Goal: Transaction & Acquisition: Purchase product/service

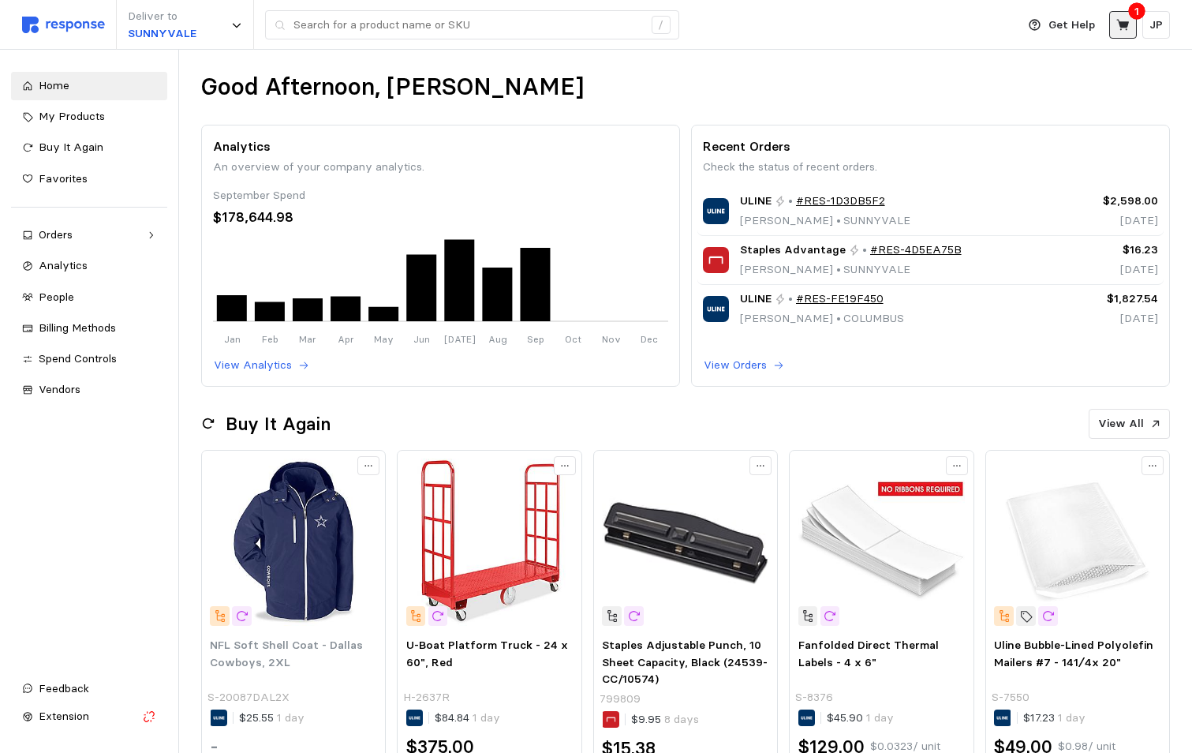
click at [1125, 24] on icon at bounding box center [1122, 24] width 13 height 11
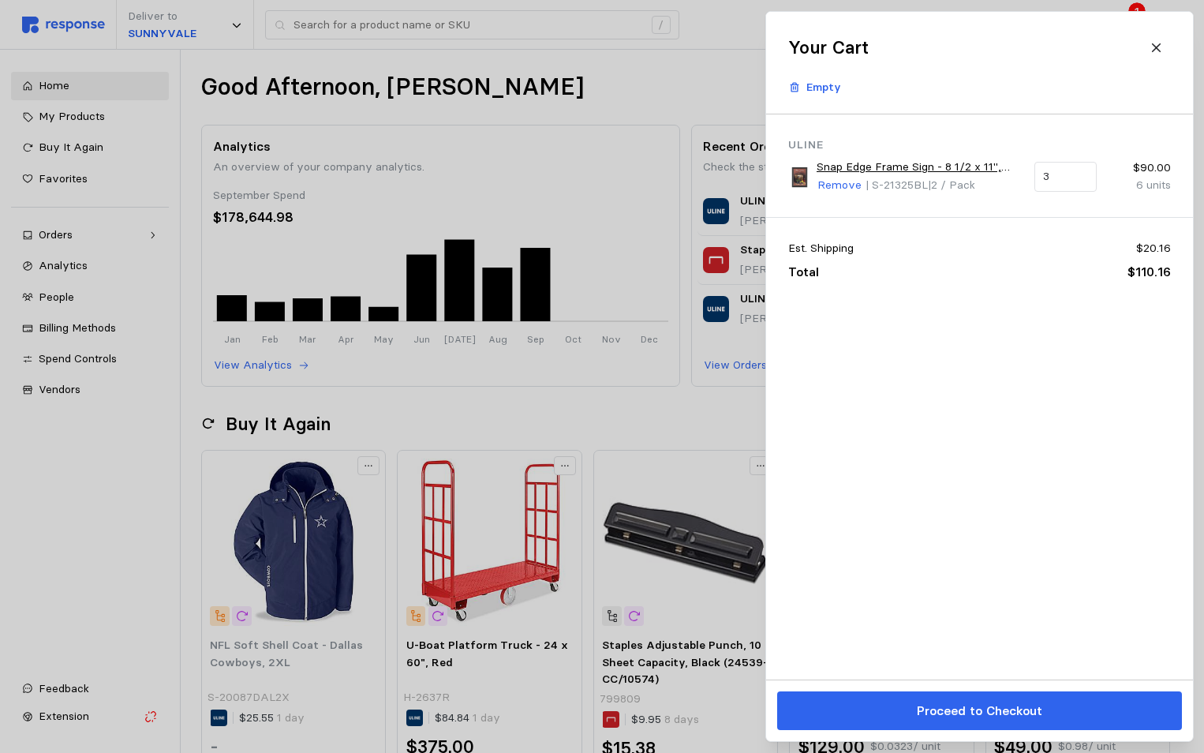
click at [712, 66] on div at bounding box center [602, 376] width 1204 height 753
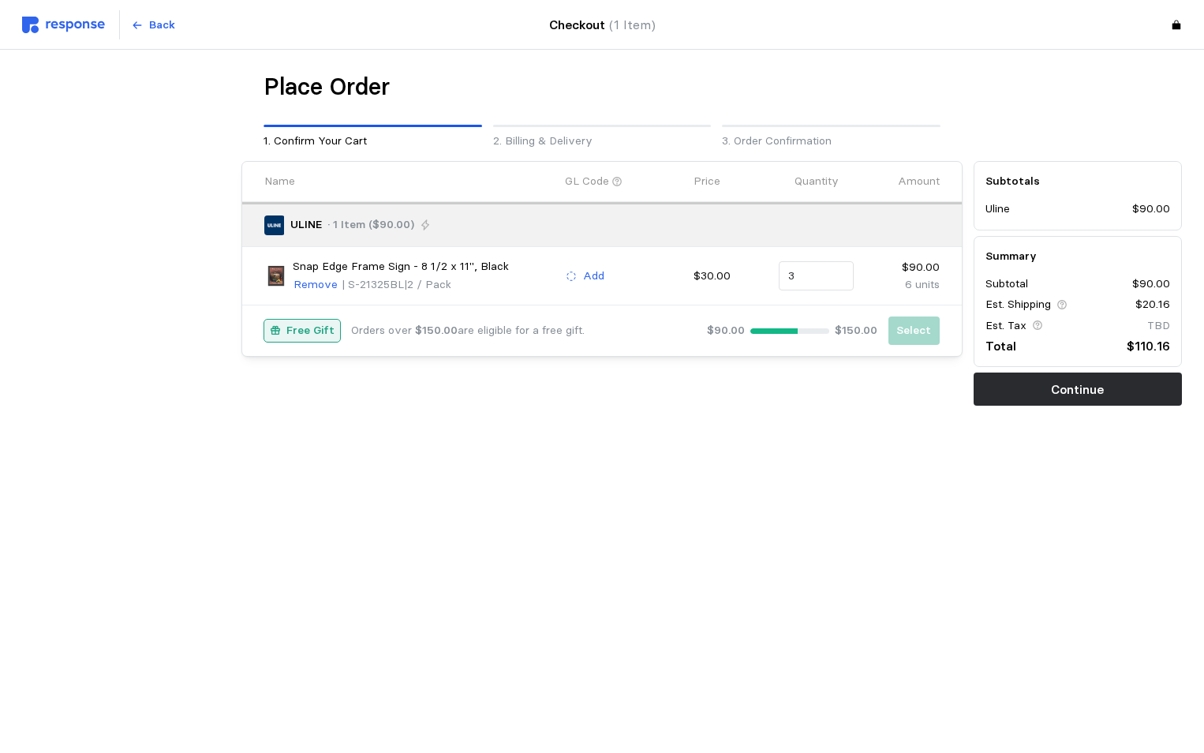
click at [65, 24] on img at bounding box center [63, 25] width 83 height 17
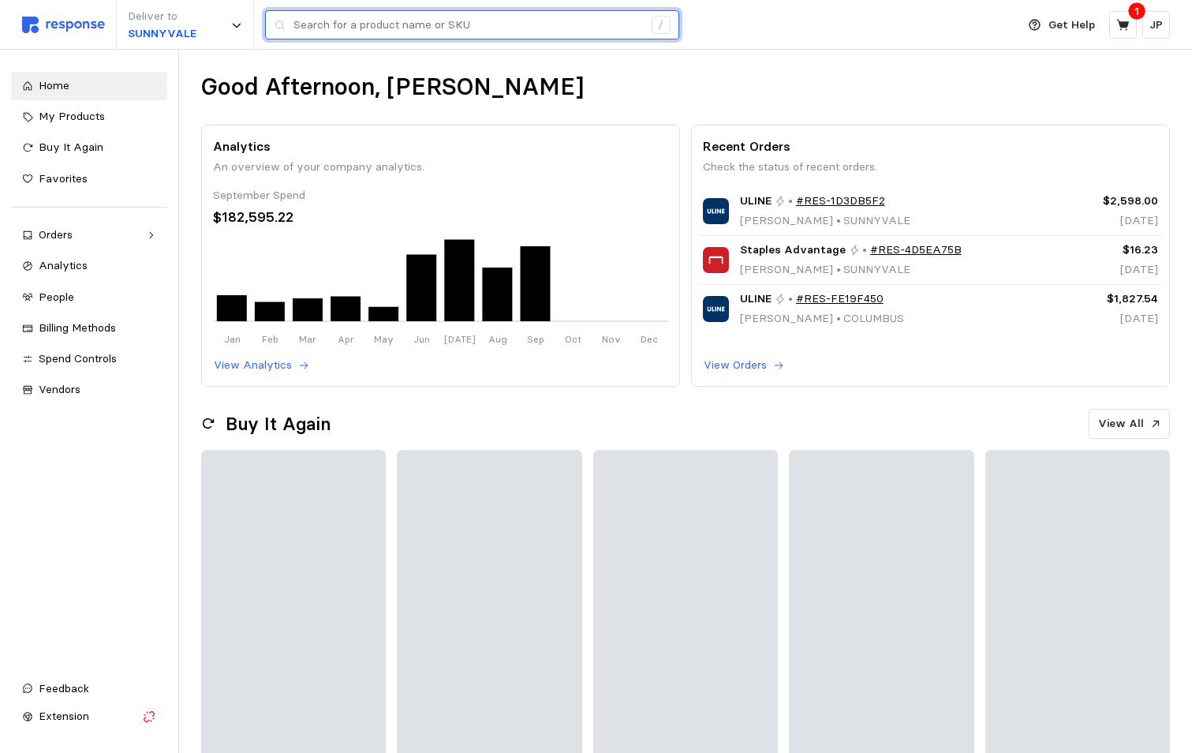
click at [353, 26] on input "text" at bounding box center [467, 25] width 349 height 28
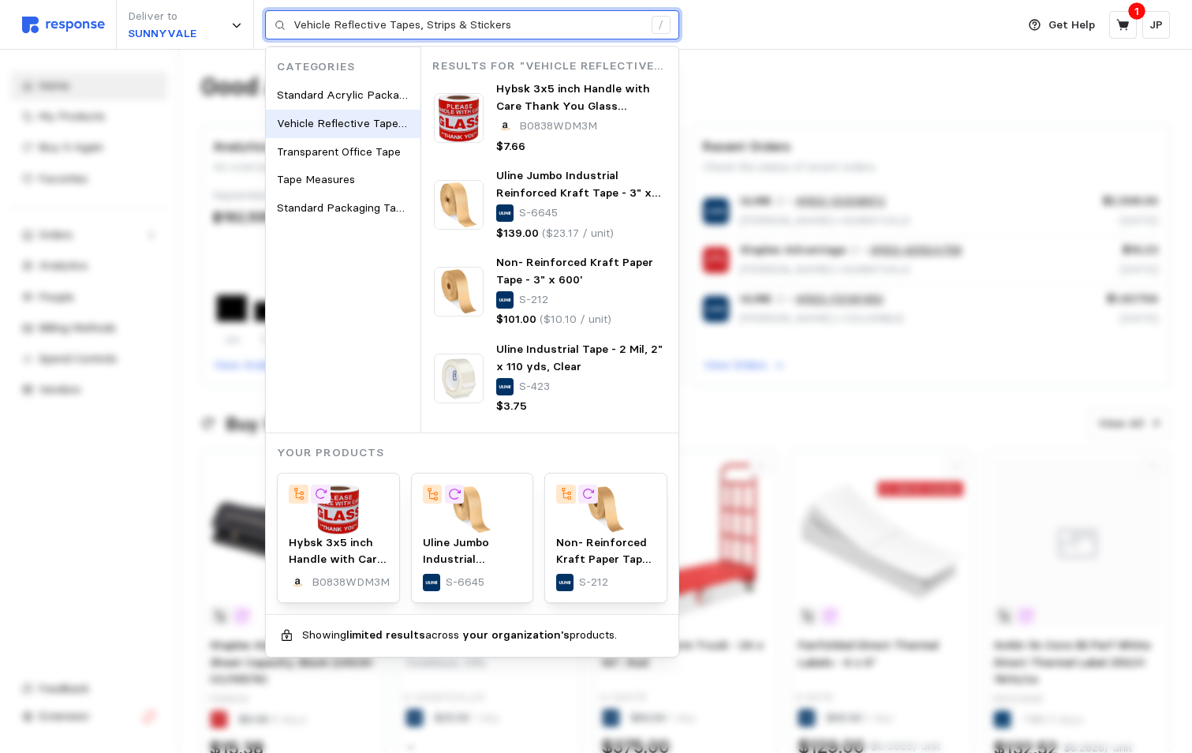
click at [356, 118] on span "Vehicle Reflective Tapes, Strips & Stickers" at bounding box center [386, 123] width 218 height 14
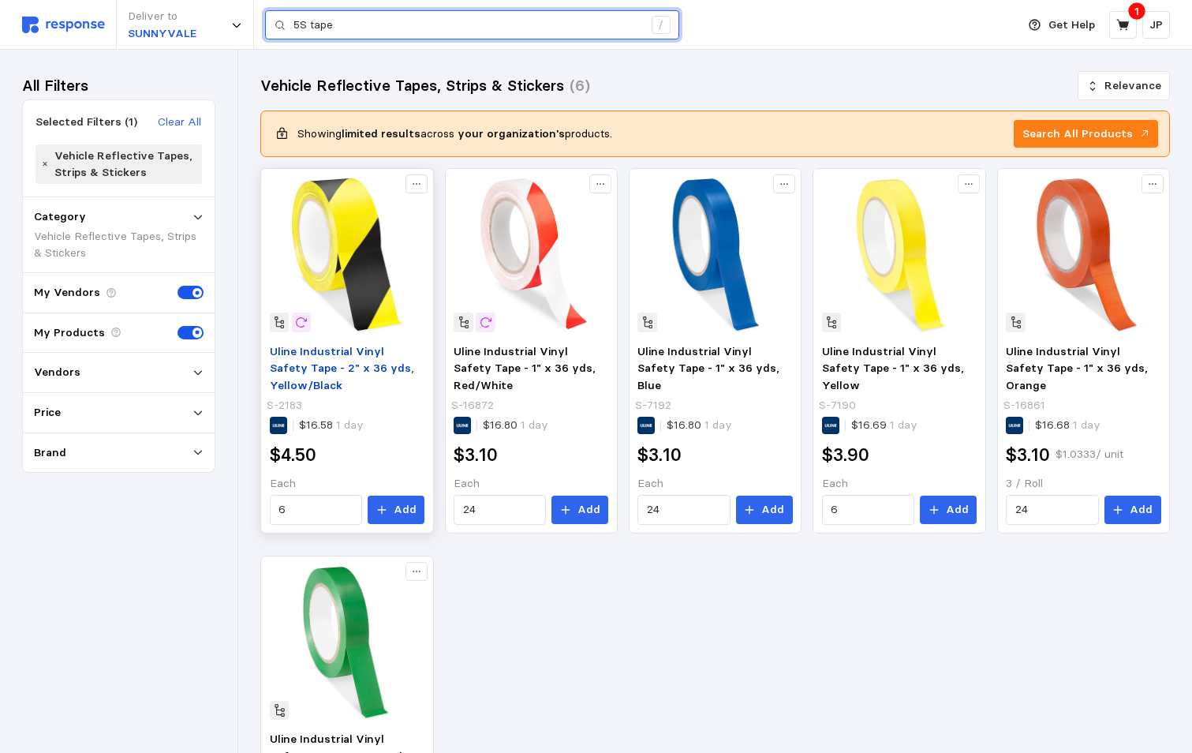
type input "5S tape"
click at [375, 356] on span "Uline Industrial Vinyl Safety Tape - 2" x 36 yds, Yellow/Black" at bounding box center [342, 368] width 144 height 48
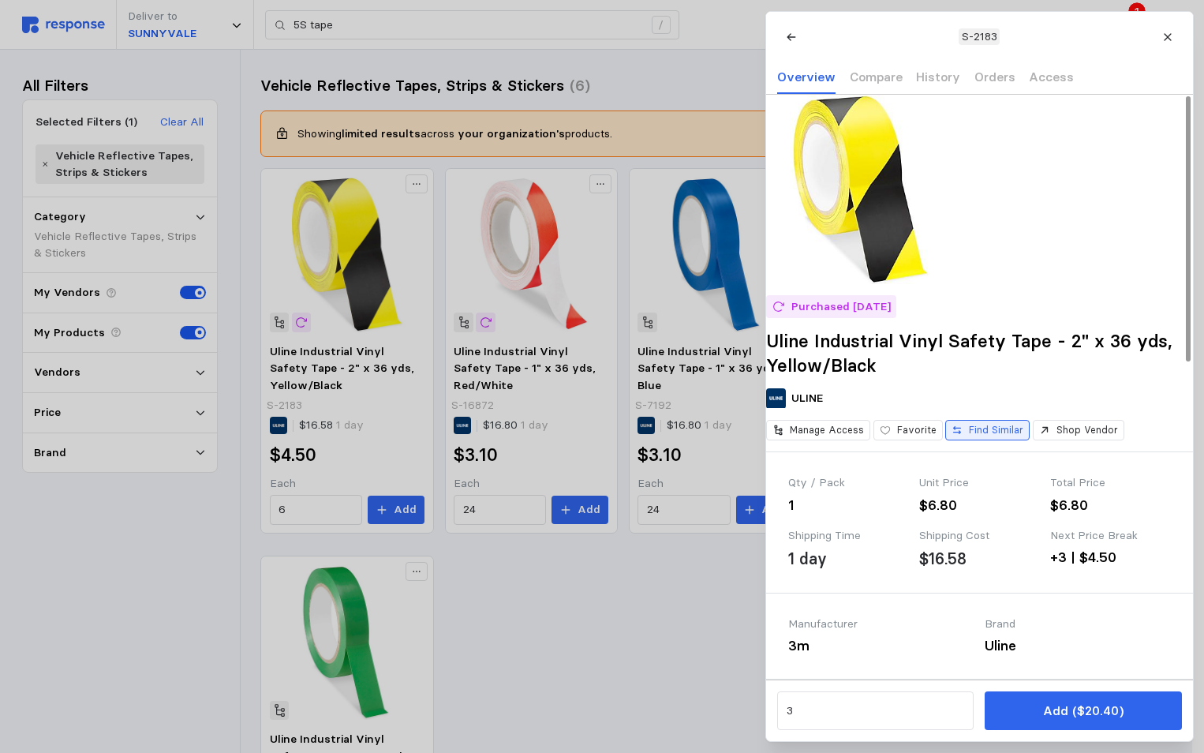
click at [1002, 437] on p "Find Similar" at bounding box center [996, 430] width 54 height 14
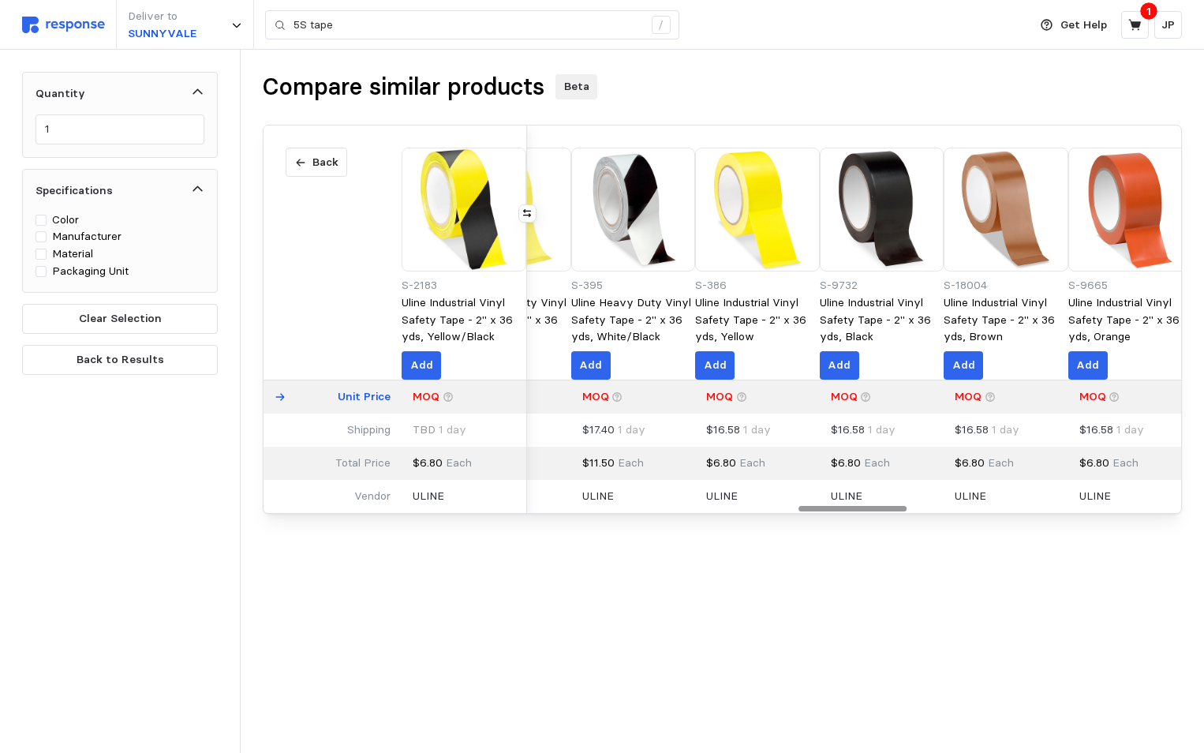
scroll to position [0, 1722]
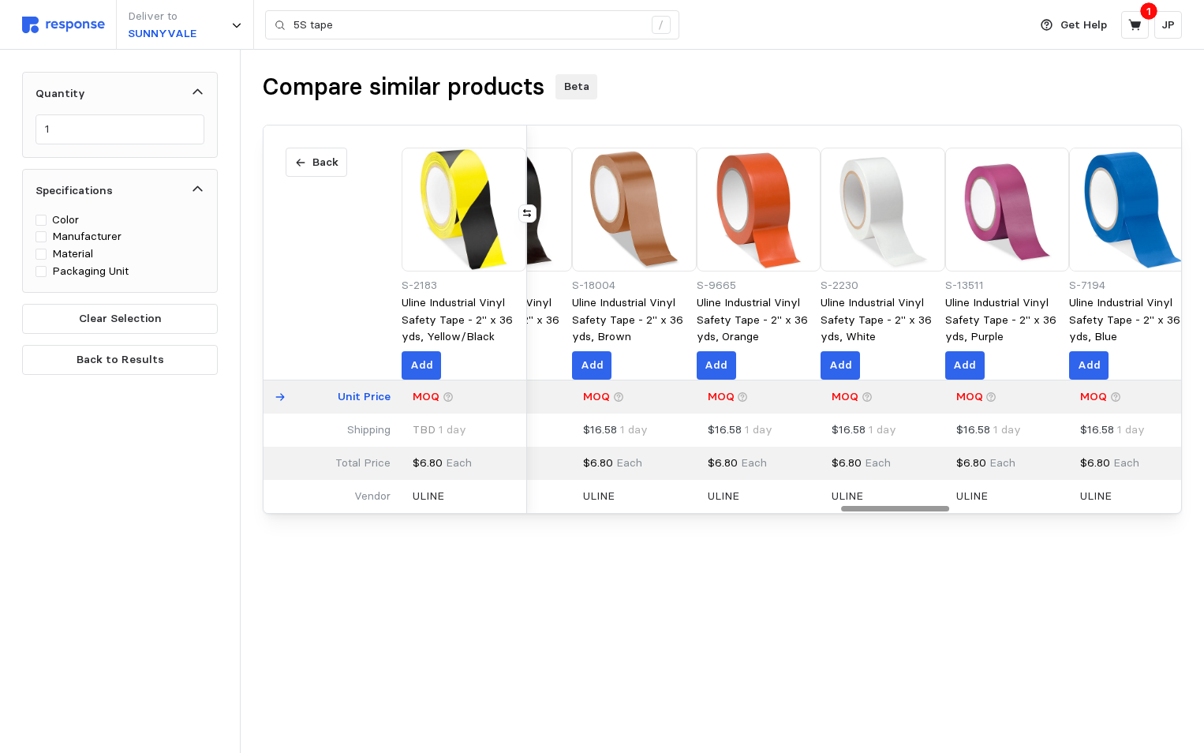
click at [948, 510] on div at bounding box center [895, 508] width 109 height 5
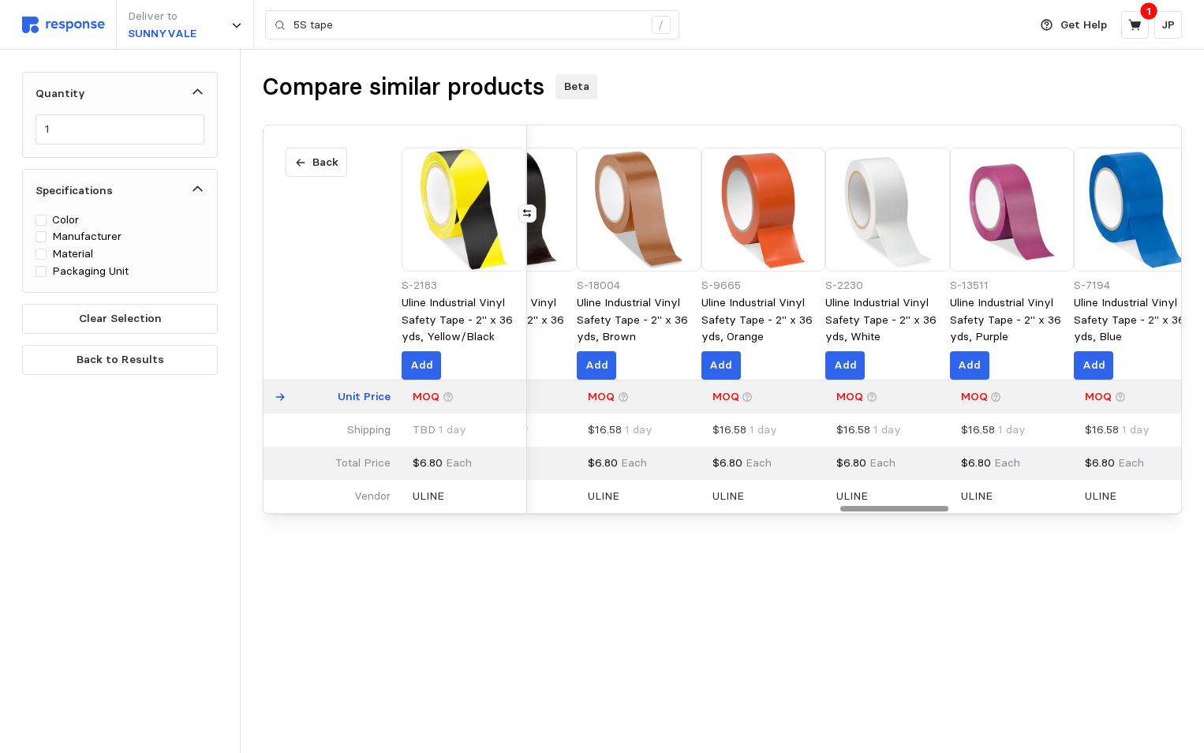
click at [484, 361] on p "Add" at bounding box center [472, 365] width 23 height 17
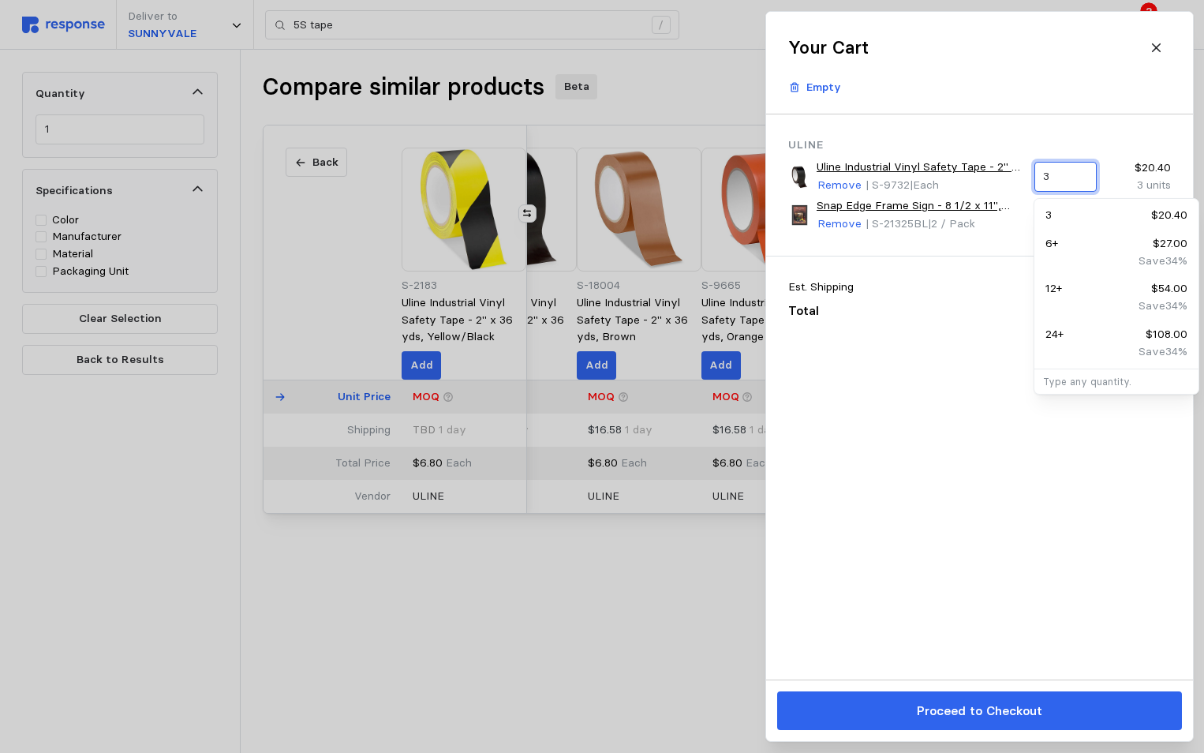
click at [1042, 174] on div "3" at bounding box center [1064, 177] width 62 height 30
click at [1048, 238] on p "6 +" at bounding box center [1051, 243] width 13 height 17
type input "6"
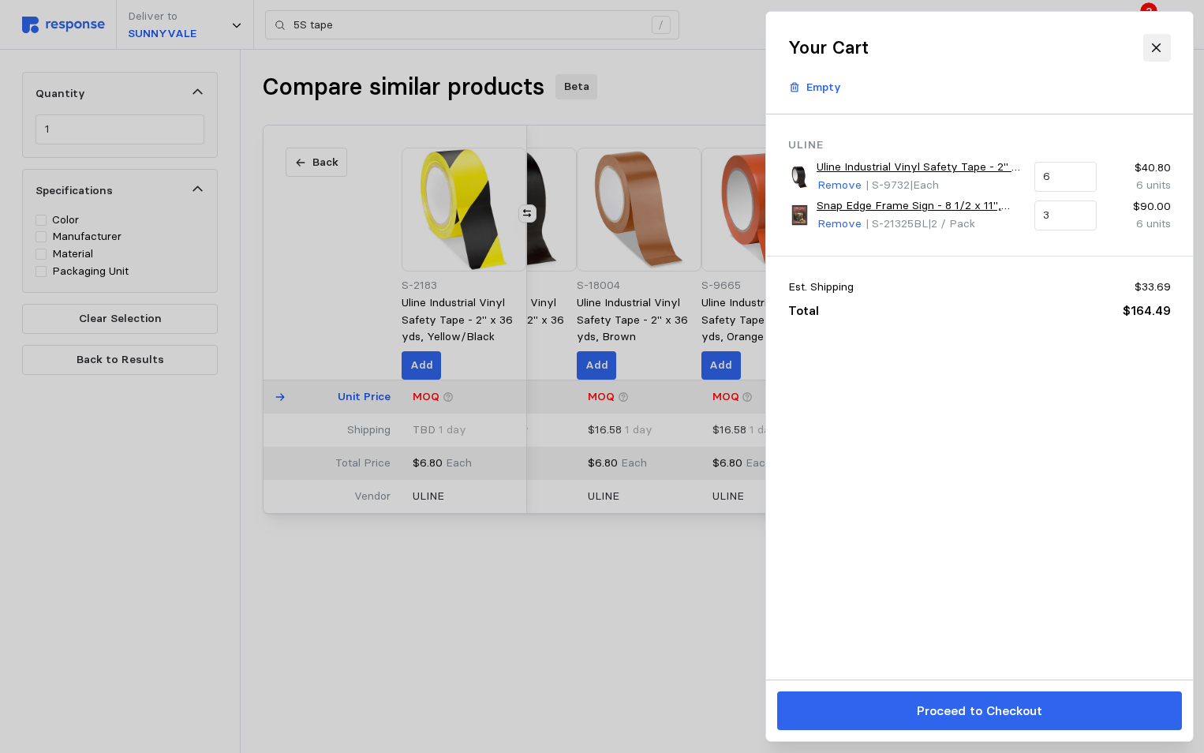
click at [1155, 49] on icon at bounding box center [1156, 47] width 9 height 9
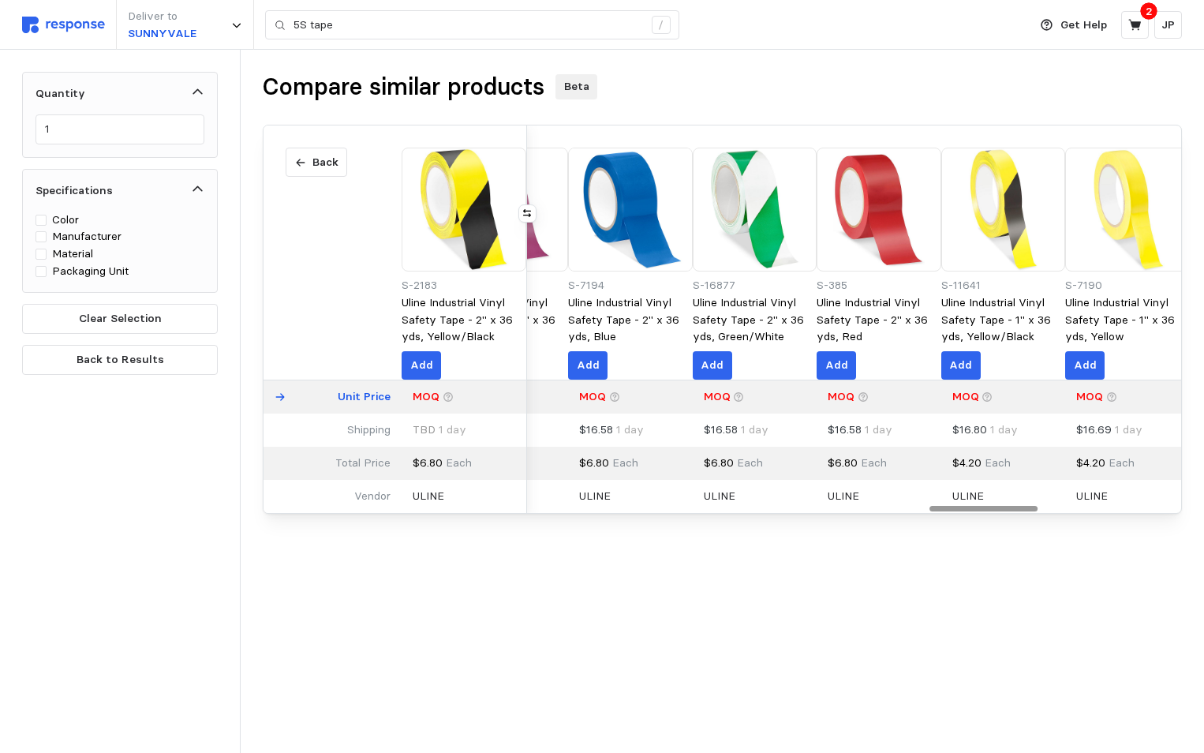
scroll to position [0, 2397]
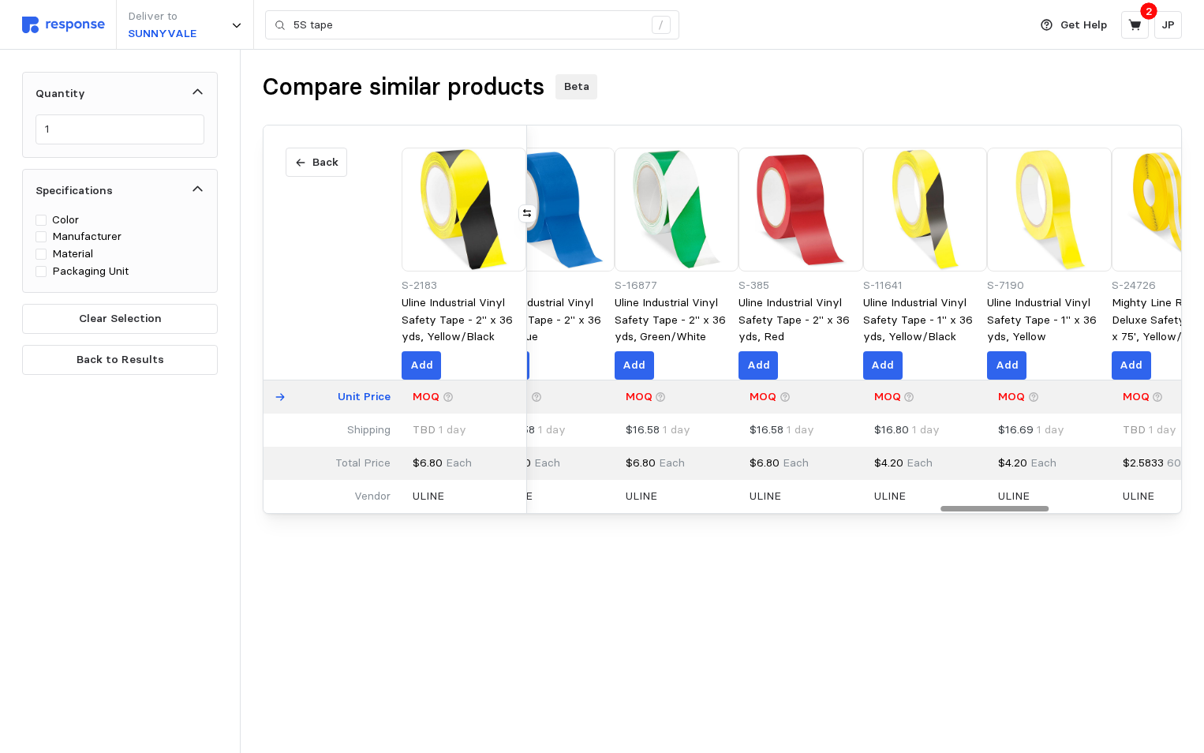
click at [1046, 510] on div at bounding box center [994, 508] width 109 height 5
click at [273, 359] on p "Add" at bounding box center [261, 365] width 23 height 17
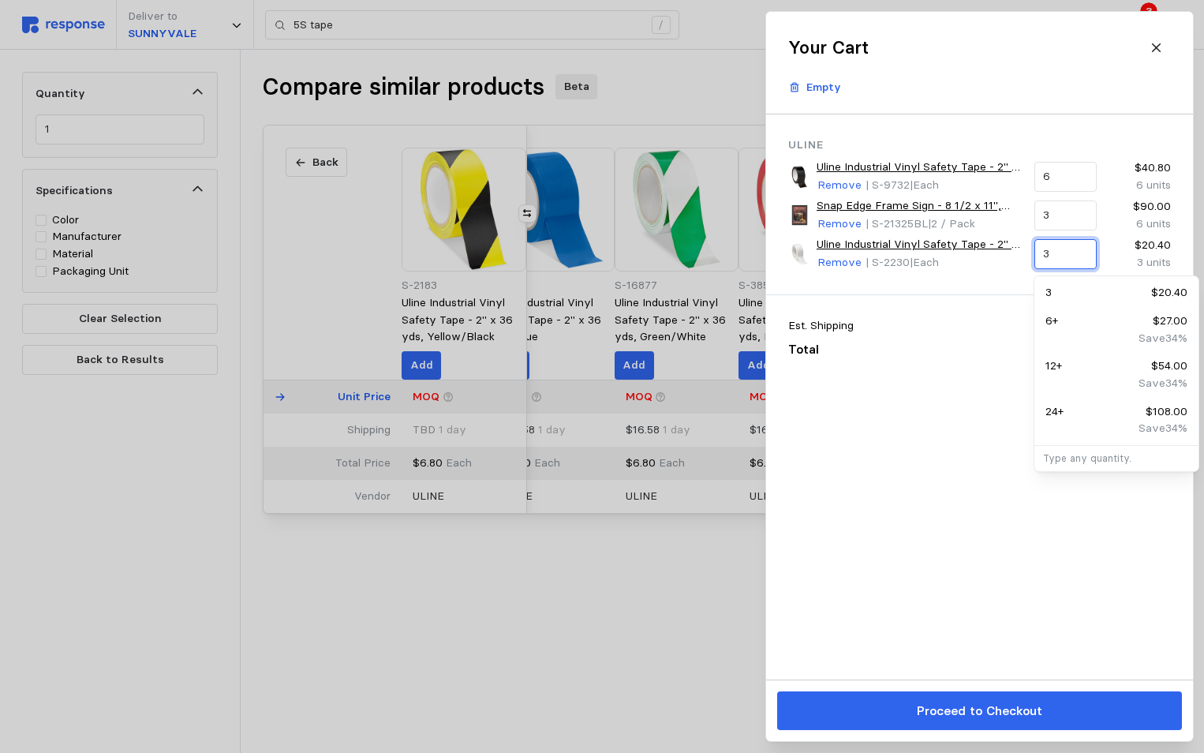
click at [1044, 251] on input "3" at bounding box center [1065, 254] width 44 height 28
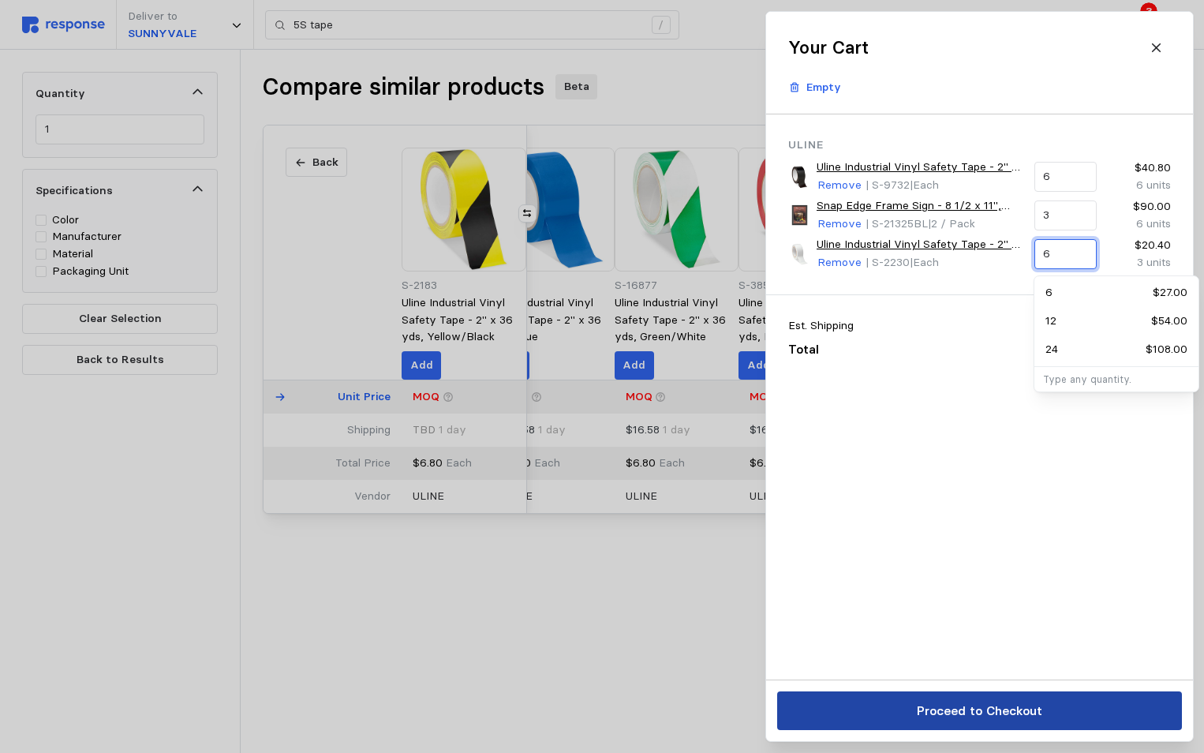
type input "6"
click at [971, 709] on p "Proceed to Checkout" at bounding box center [978, 711] width 125 height 20
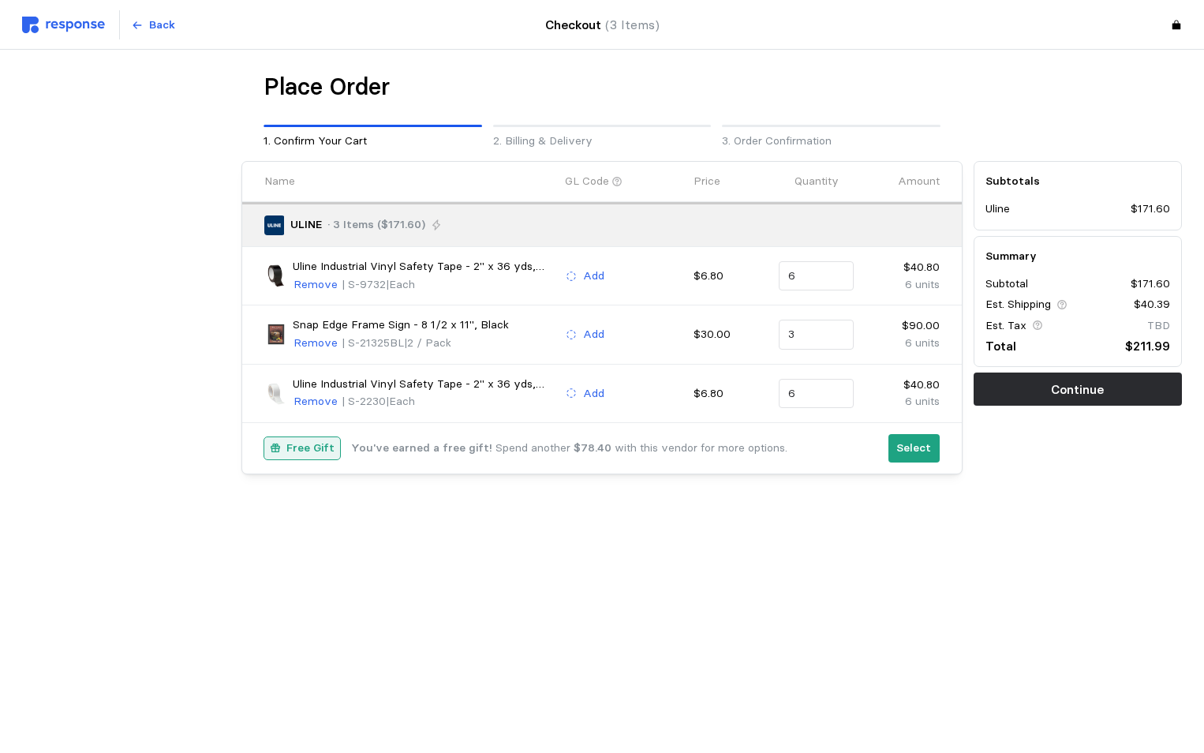
click at [63, 23] on img at bounding box center [63, 25] width 83 height 17
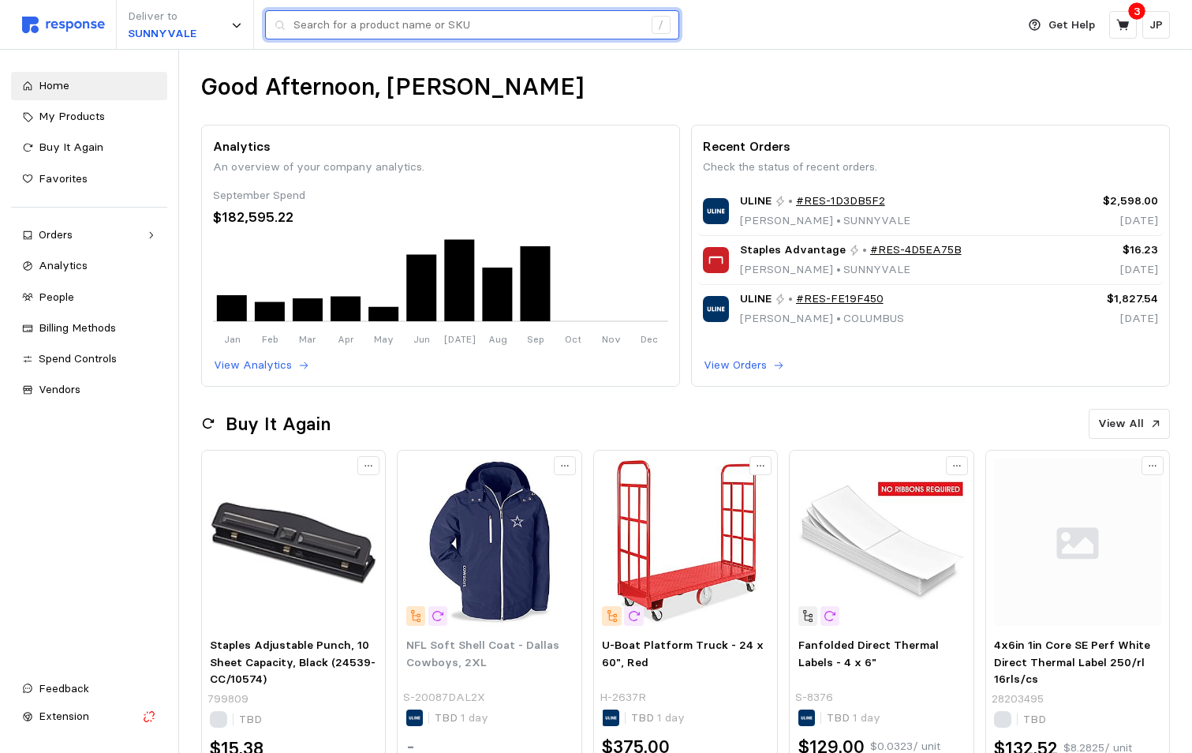
click at [435, 24] on input "text" at bounding box center [467, 25] width 349 height 28
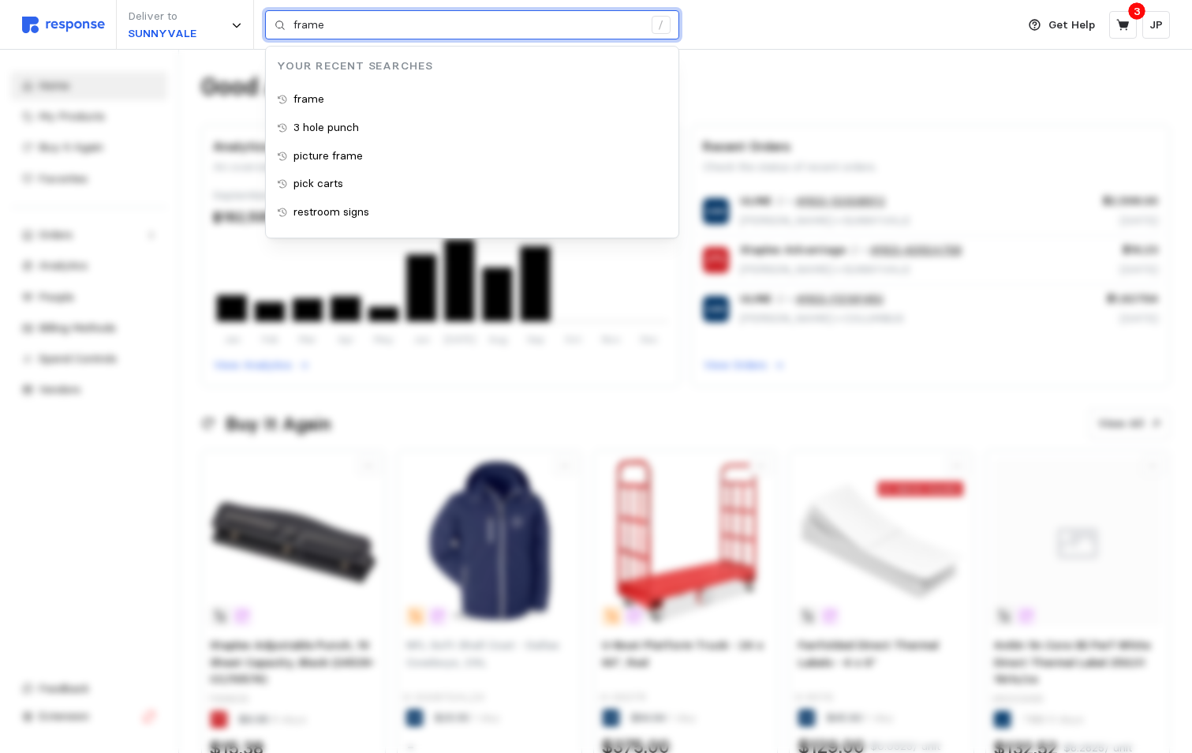
drag, startPoint x: 341, startPoint y: 24, endPoint x: 289, endPoint y: 21, distance: 52.2
click at [288, 22] on div "frame /" at bounding box center [472, 25] width 414 height 30
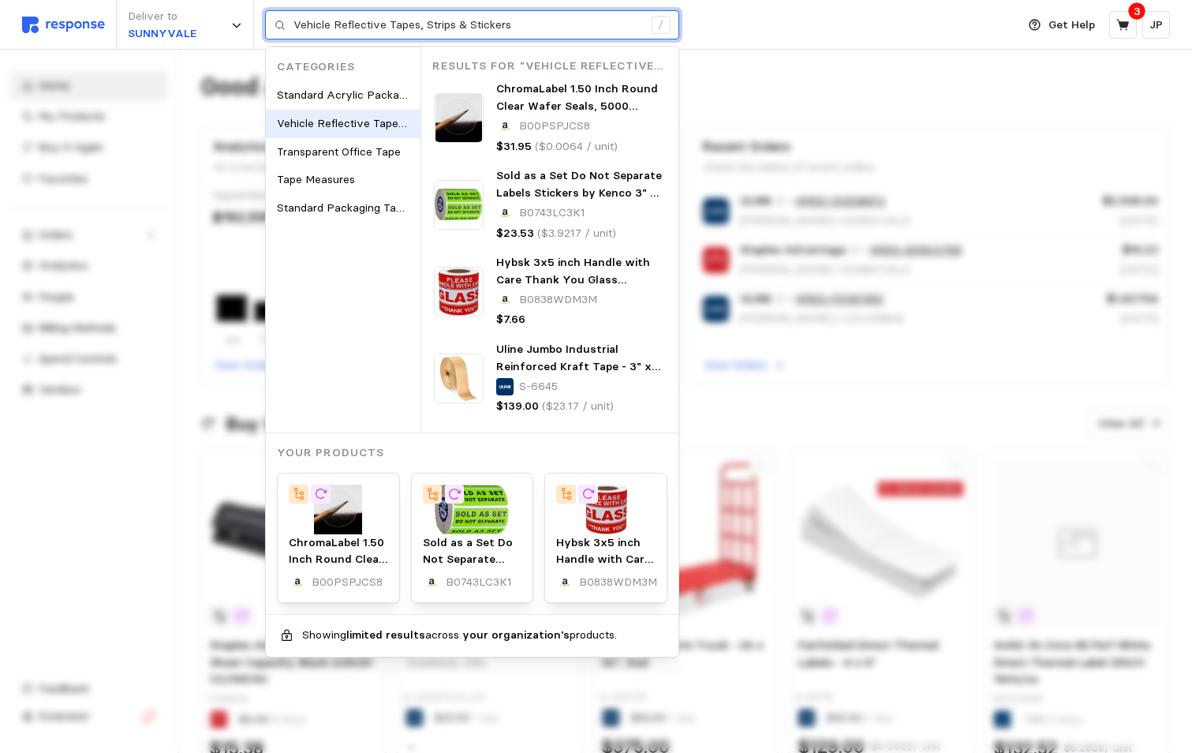
click at [324, 118] on span "Vehicle Reflective Tapes, Strips & Stickers" at bounding box center [386, 123] width 218 height 14
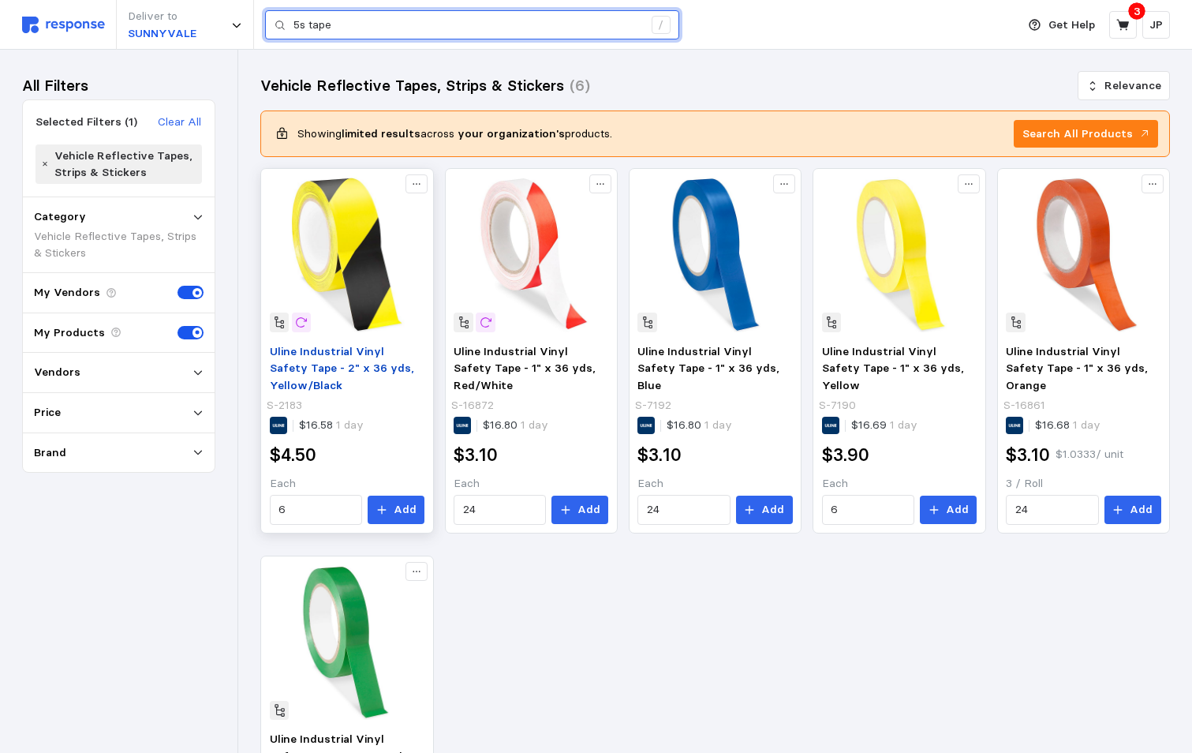
type input "5s tape"
click at [331, 358] on p "Uline Industrial Vinyl Safety Tape - 2" x 36 yds, Yellow/Black" at bounding box center [347, 368] width 155 height 51
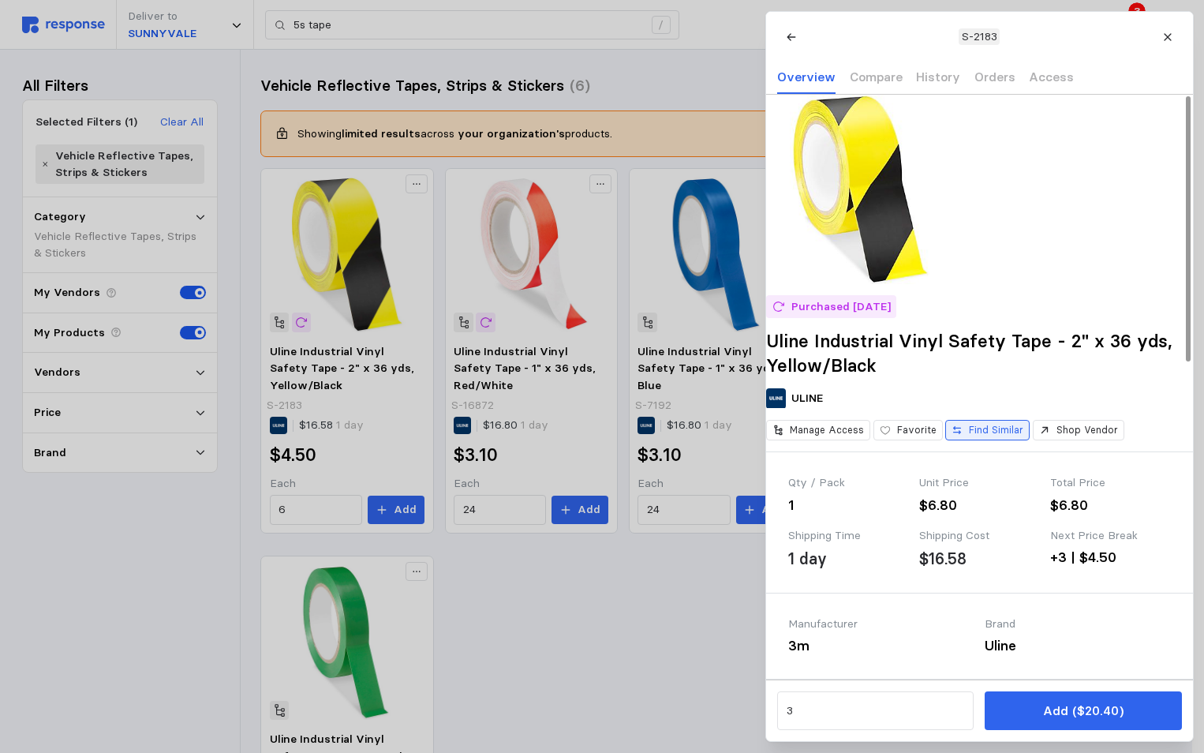
click at [983, 441] on button "Find Similar" at bounding box center [987, 430] width 84 height 21
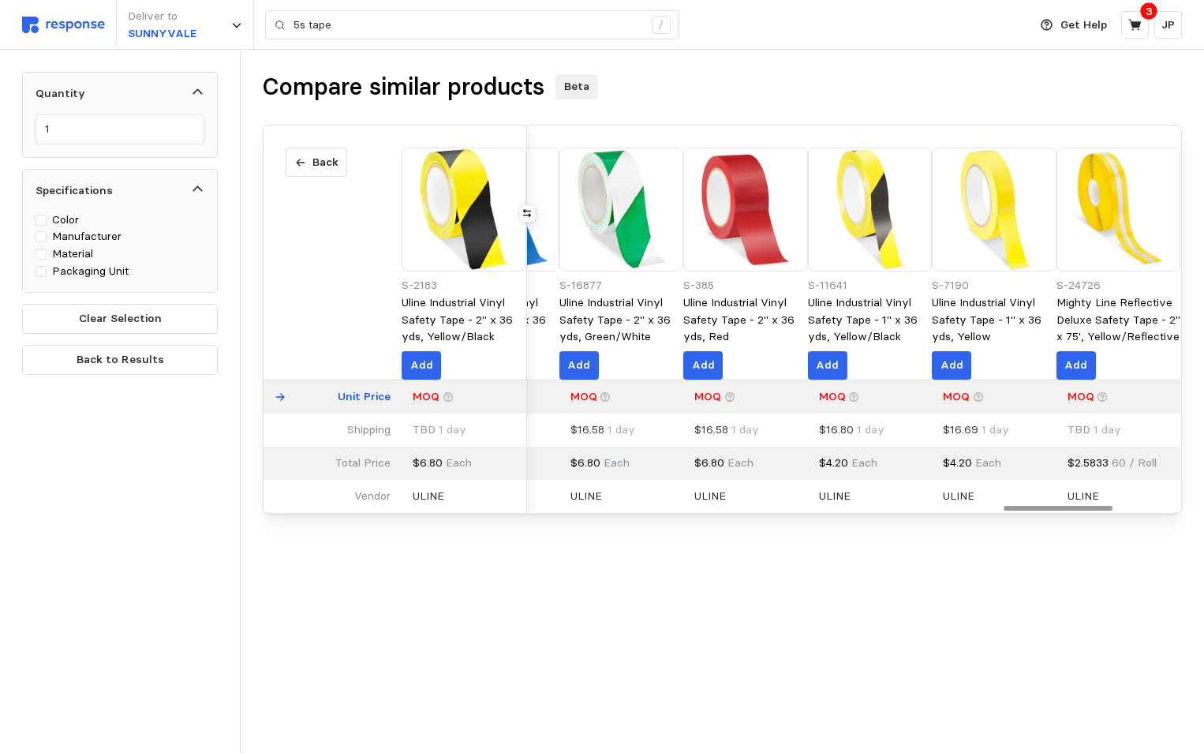
scroll to position [0, 2797]
click at [1112, 510] on div at bounding box center [1057, 508] width 109 height 5
click at [715, 359] on p "Add" at bounding box center [703, 365] width 23 height 17
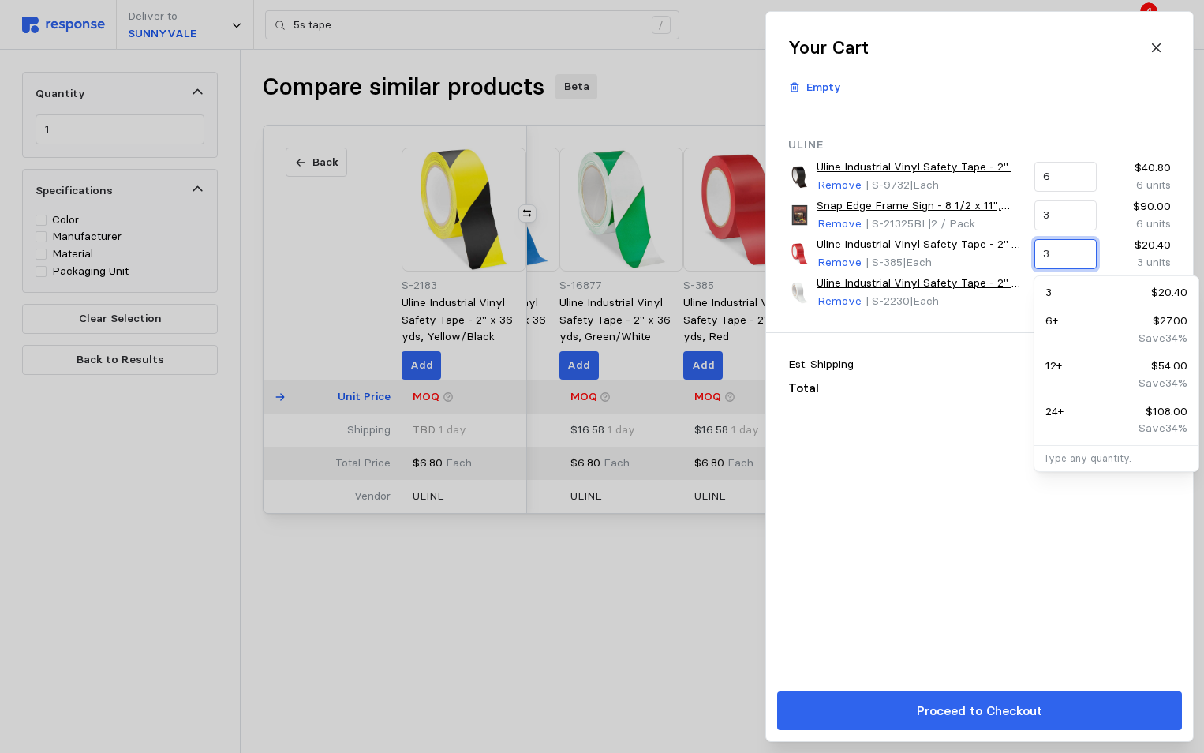
click at [1045, 256] on input "3" at bounding box center [1065, 254] width 44 height 28
type input "6"
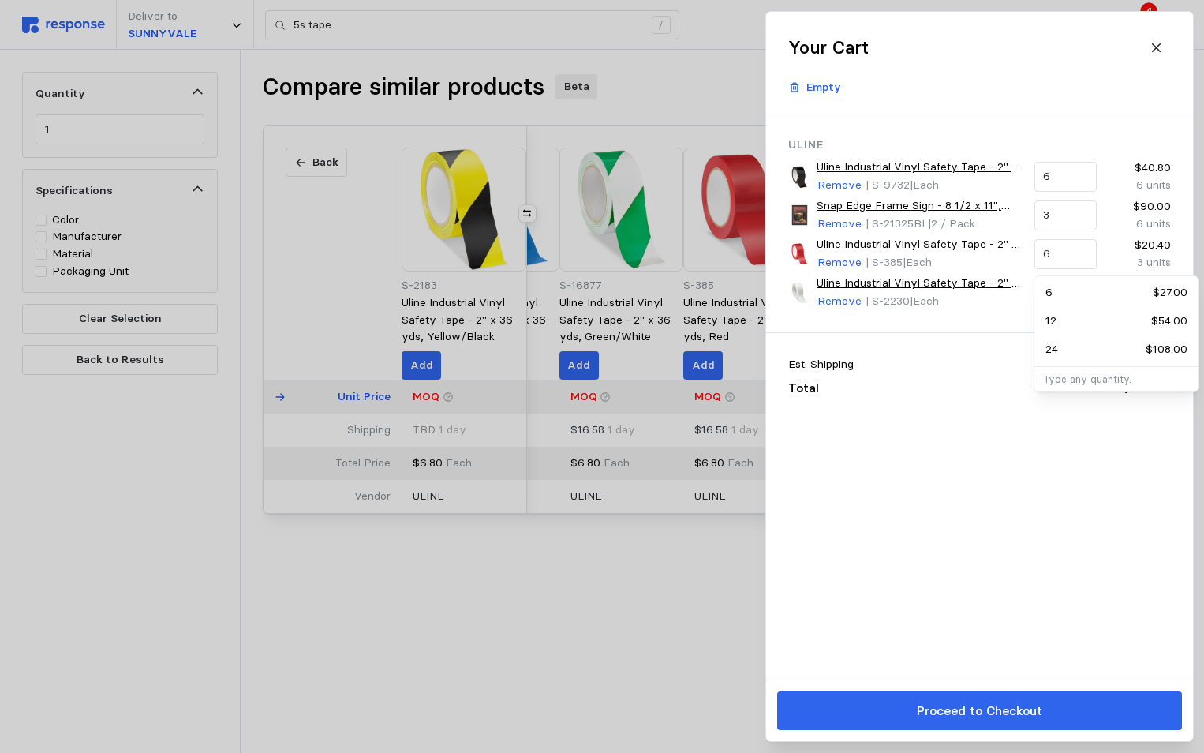
click at [1101, 536] on div "Uline Uline Industrial Vinyl Safety Tape - 2" x 36 yds, Black Remove | S-9732 |…" at bounding box center [979, 396] width 427 height 565
click at [1159, 43] on icon at bounding box center [1156, 48] width 14 height 14
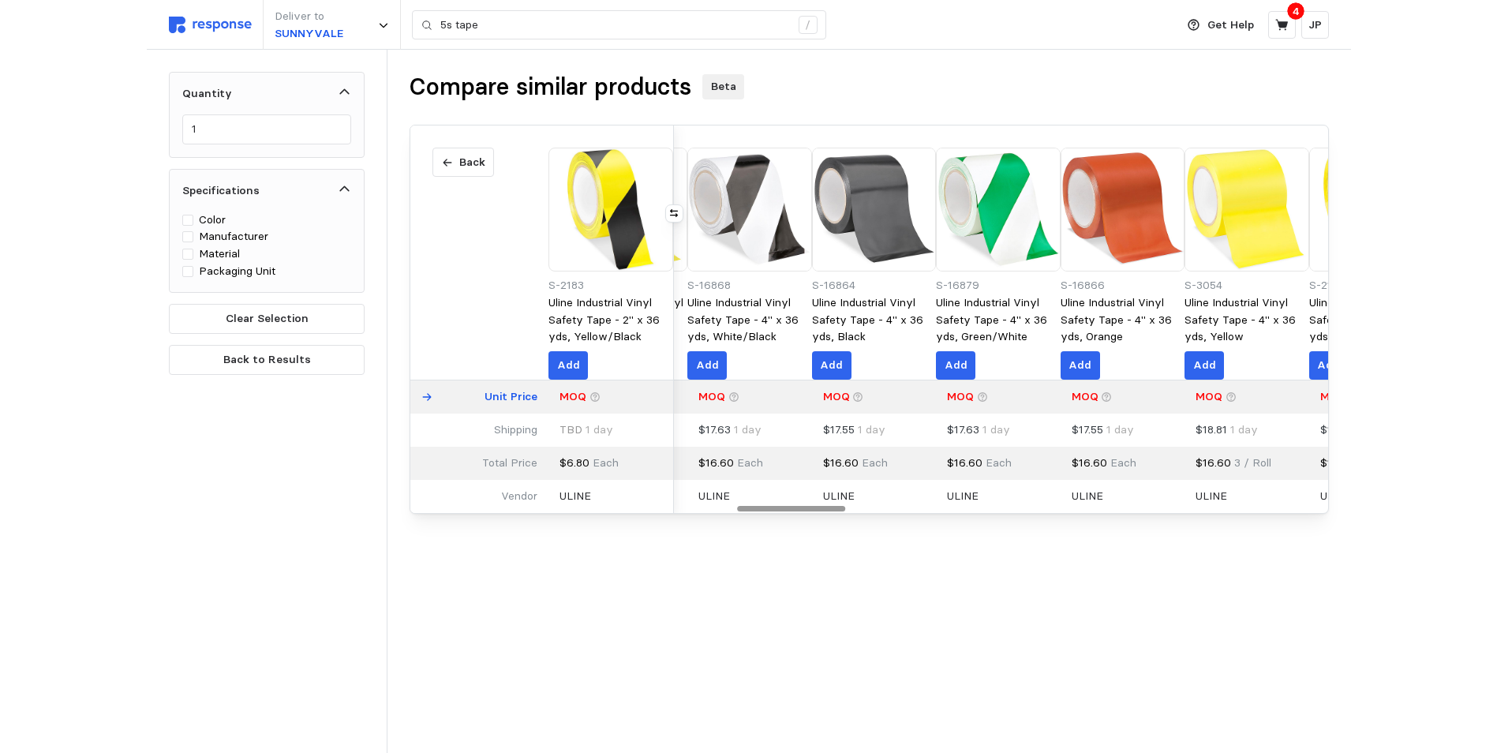
scroll to position [0, 0]
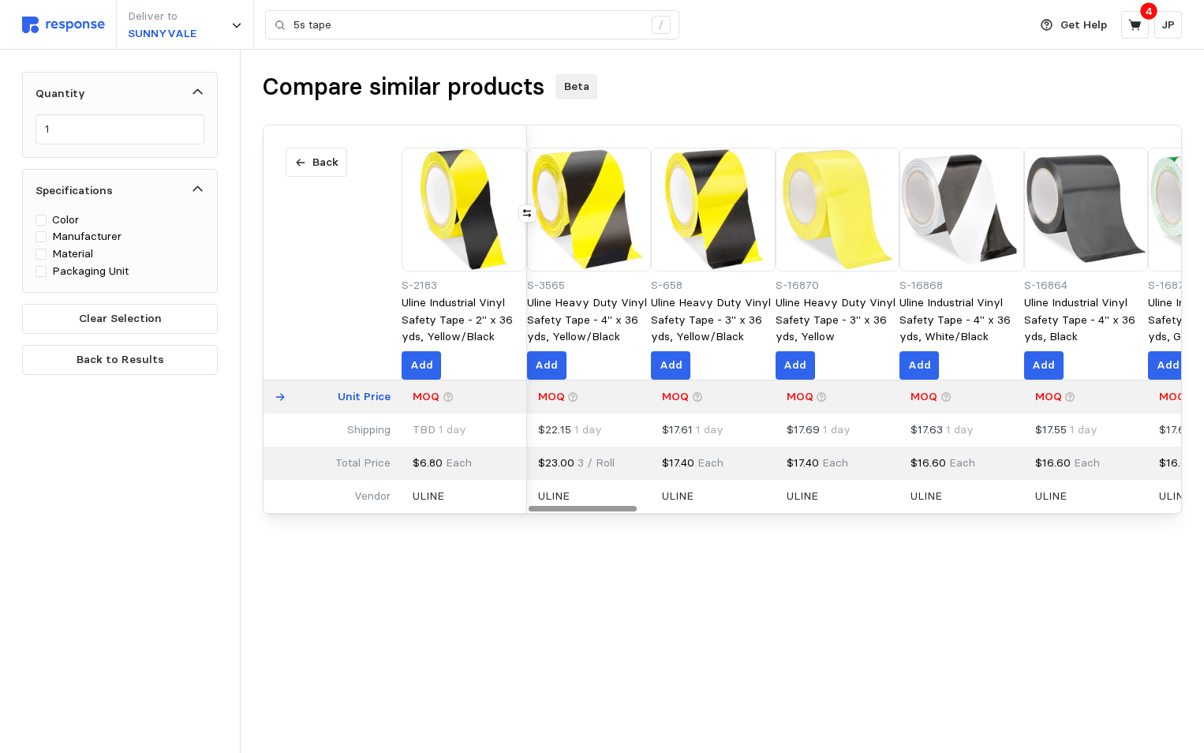
click at [548, 510] on div at bounding box center [583, 508] width 109 height 5
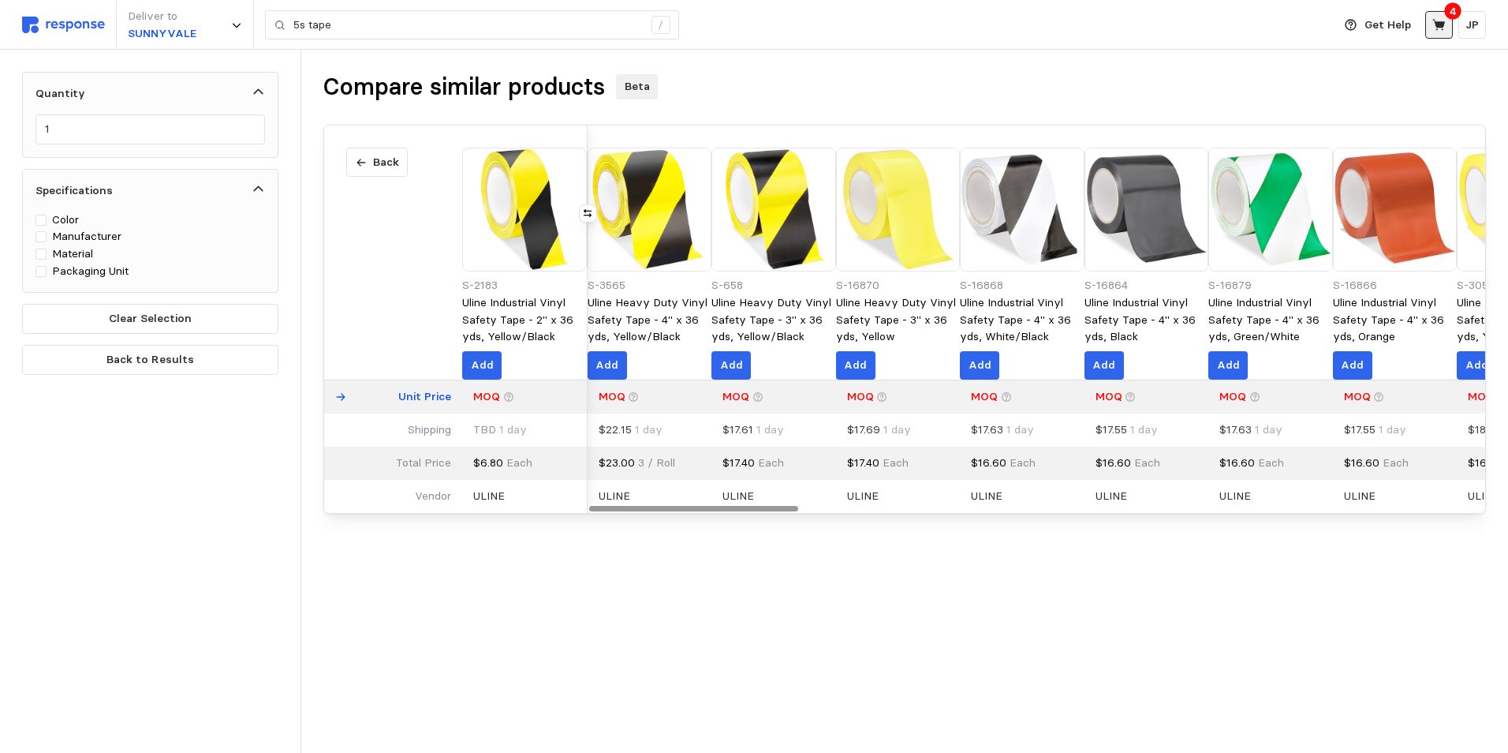
click at [1203, 21] on icon at bounding box center [1440, 25] width 14 height 14
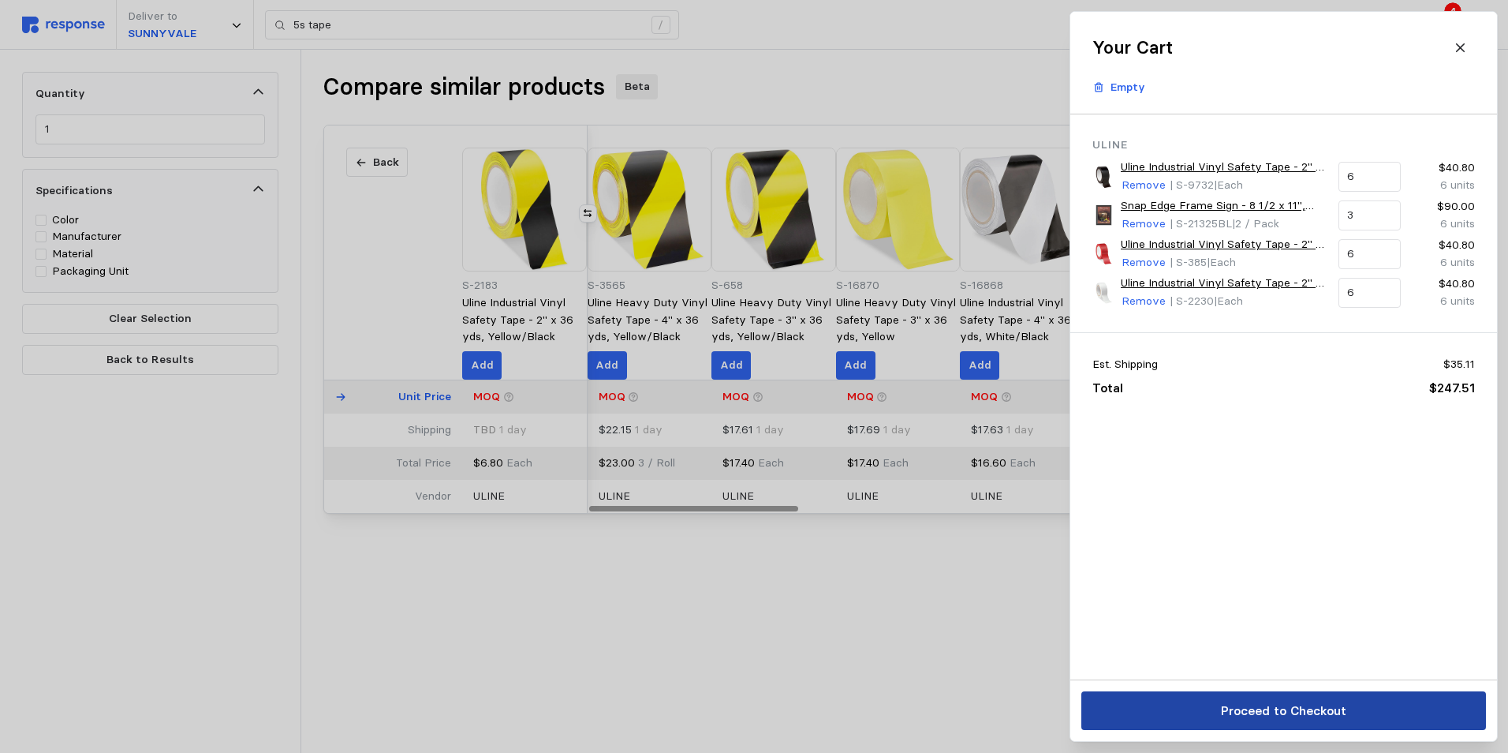
click at [1203, 707] on p "Proceed to Checkout" at bounding box center [1282, 711] width 125 height 20
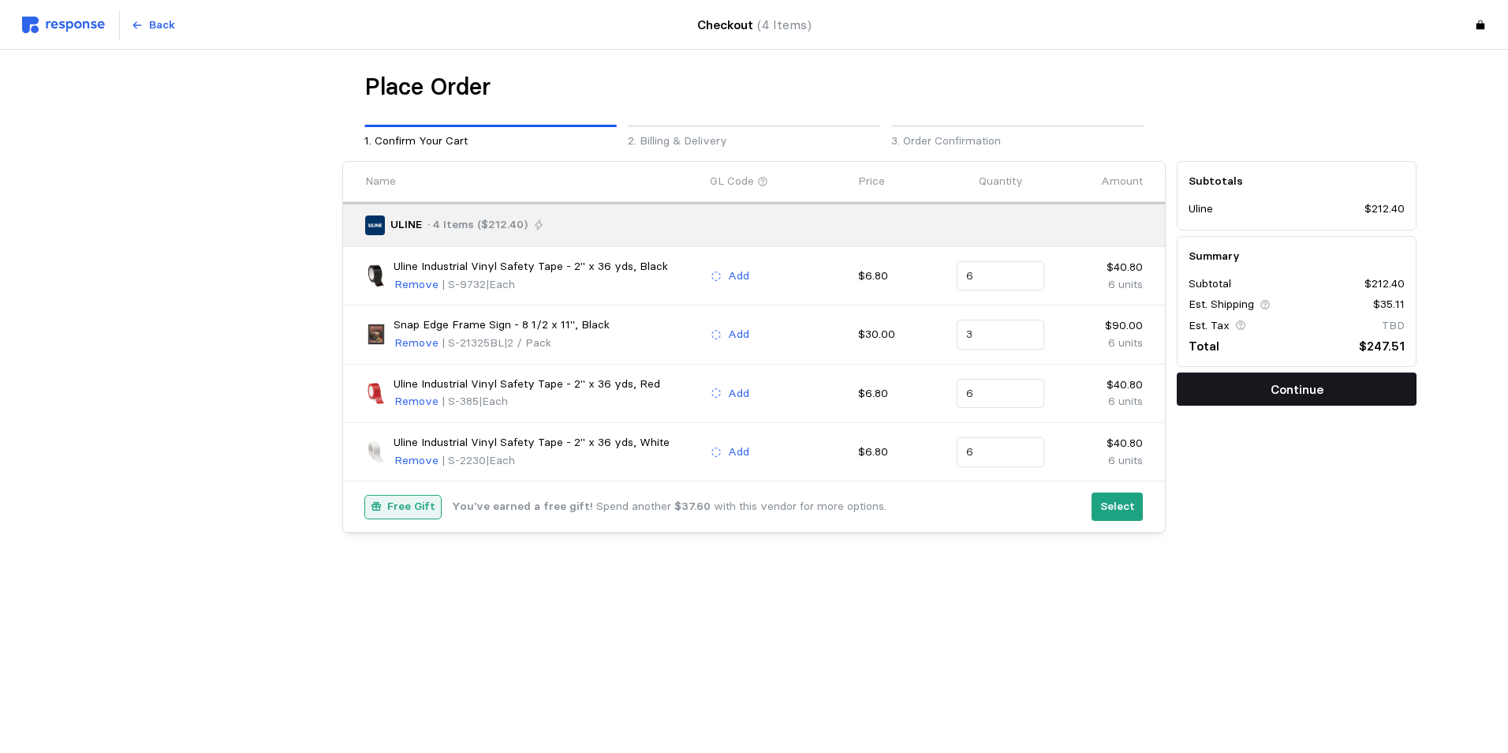
click at [1203, 387] on p "Continue" at bounding box center [1297, 389] width 53 height 20
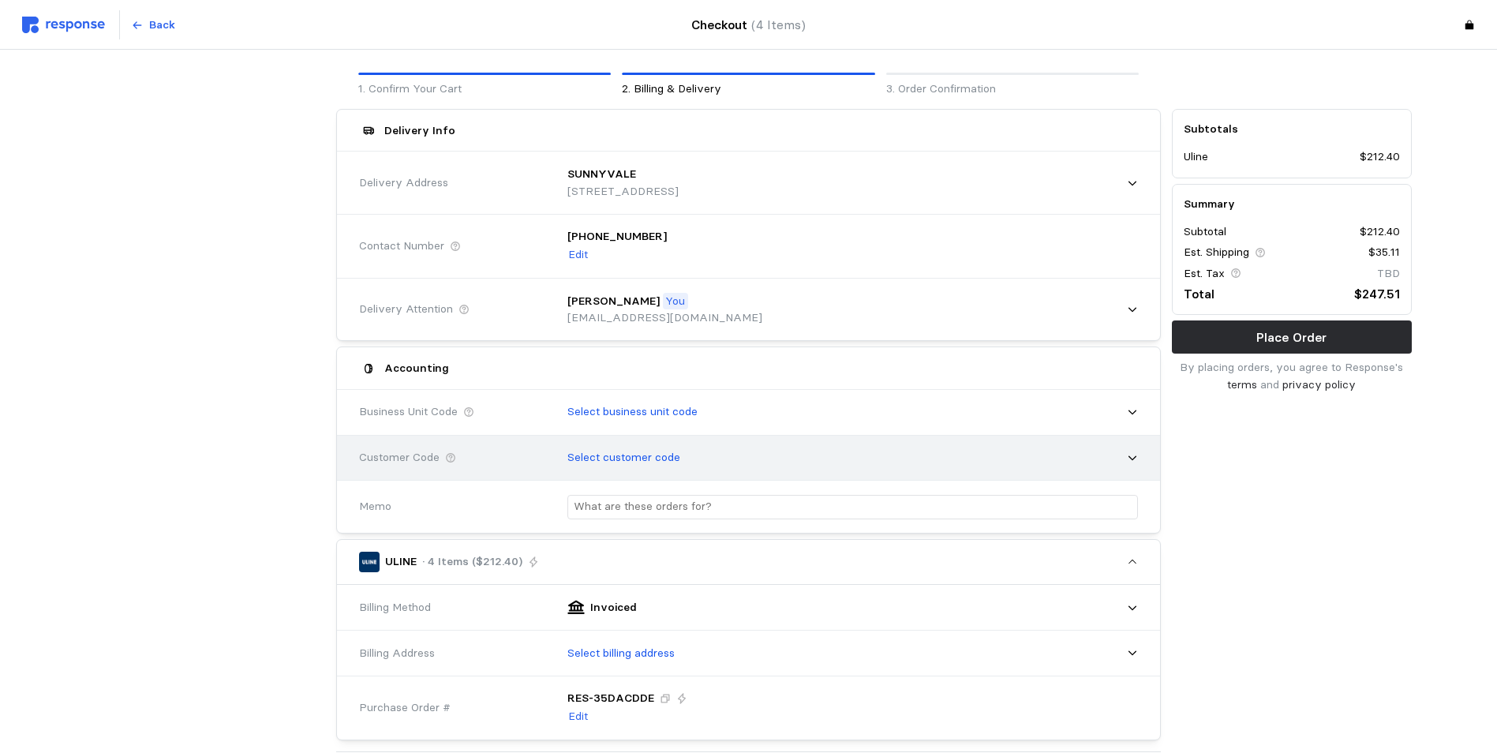
scroll to position [79, 0]
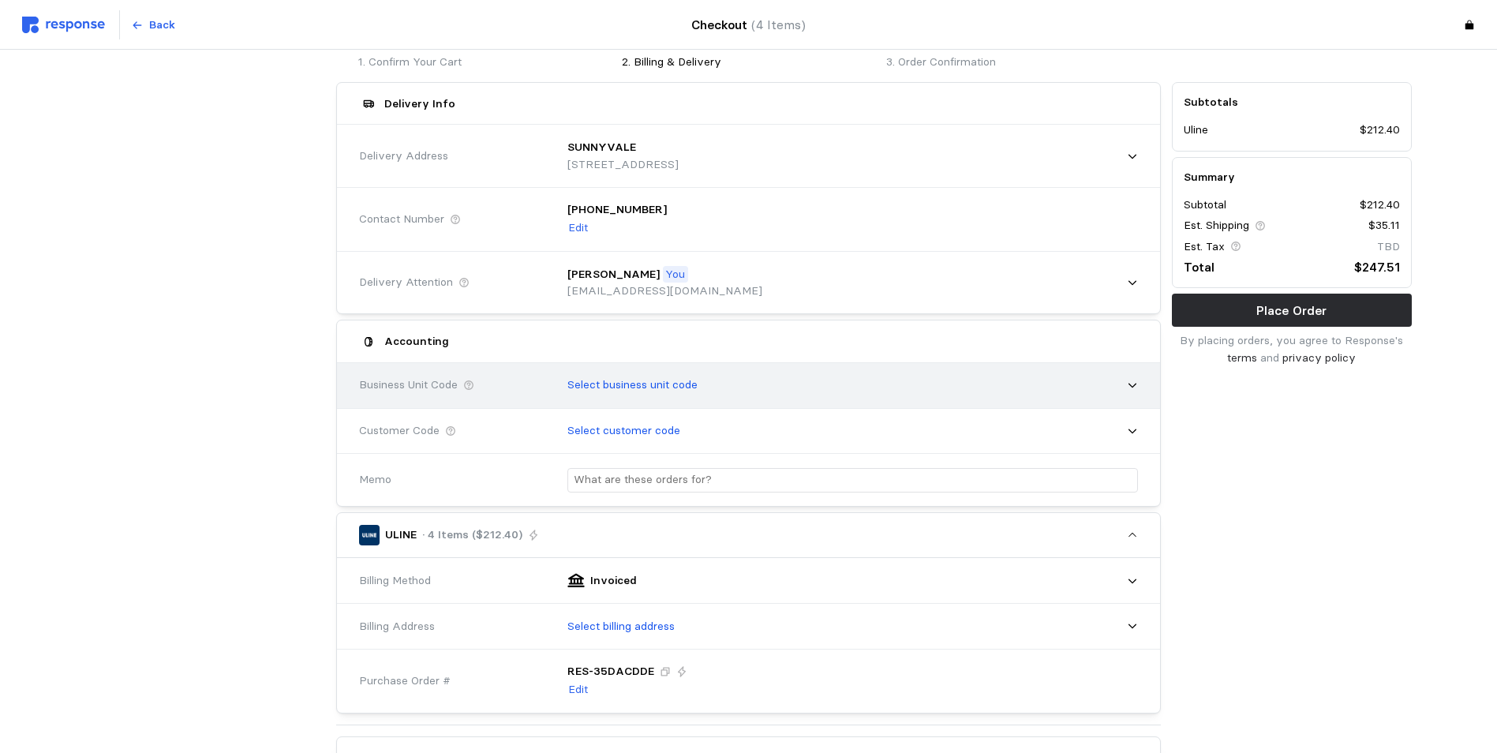
click at [1133, 384] on icon at bounding box center [1132, 384] width 11 height 11
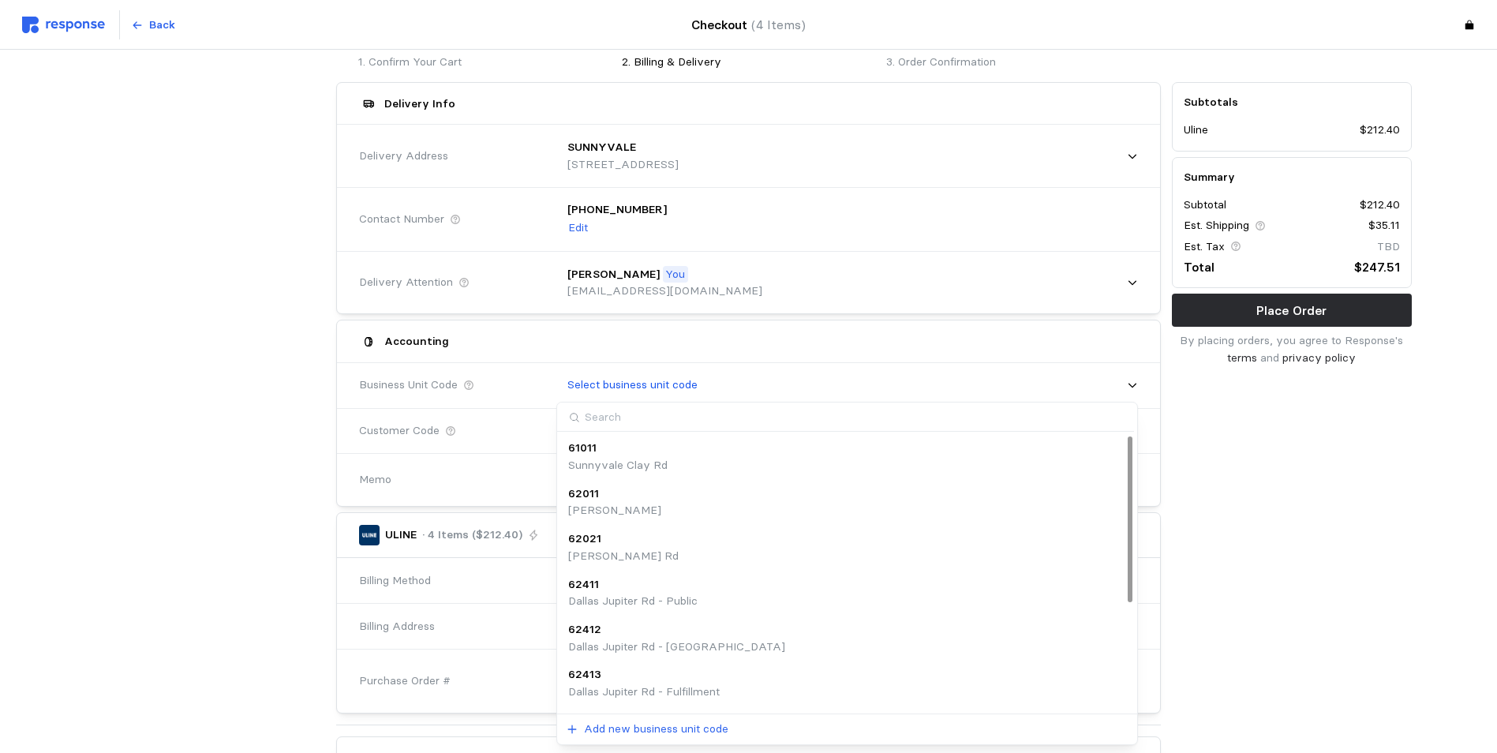
click at [608, 459] on p "Sunnyvale Clay Rd" at bounding box center [617, 465] width 99 height 17
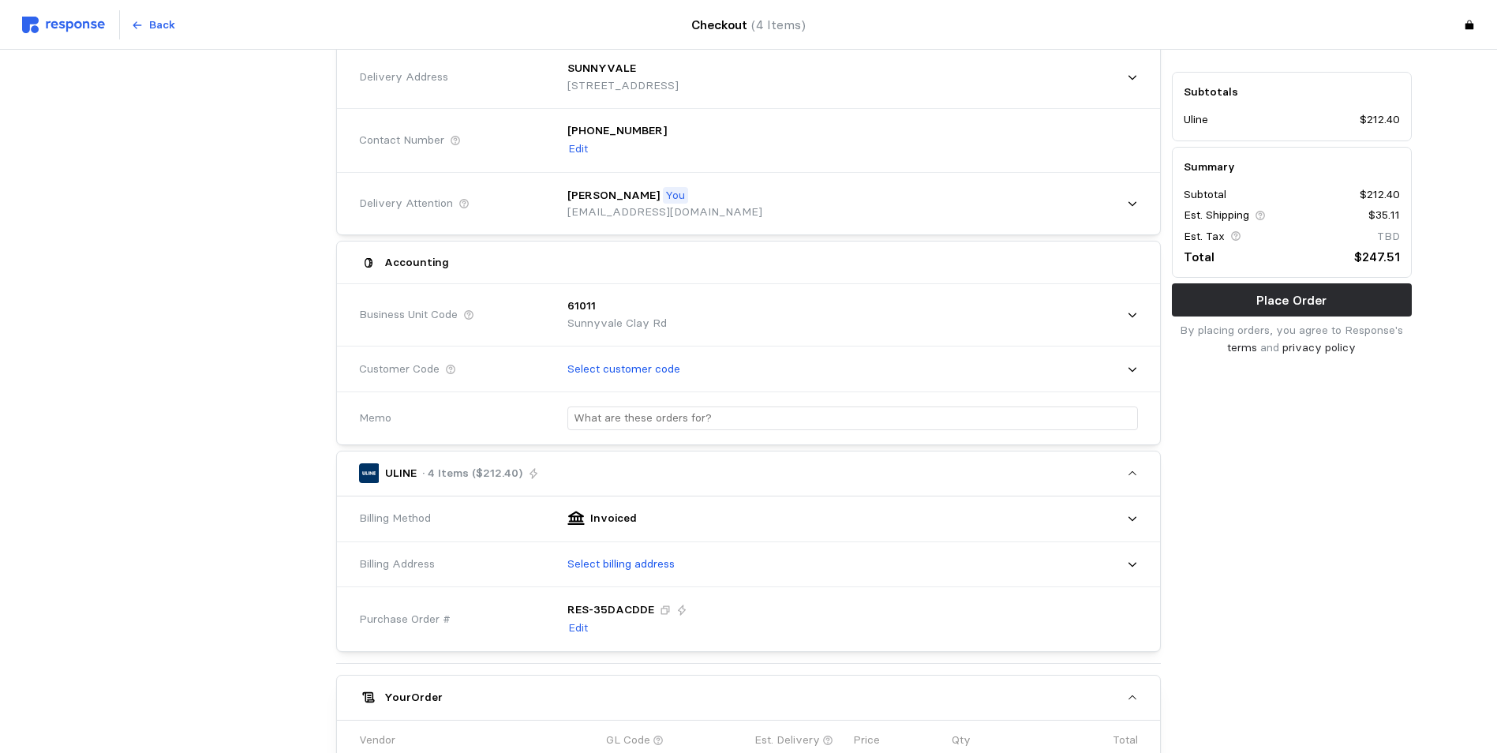
scroll to position [316, 0]
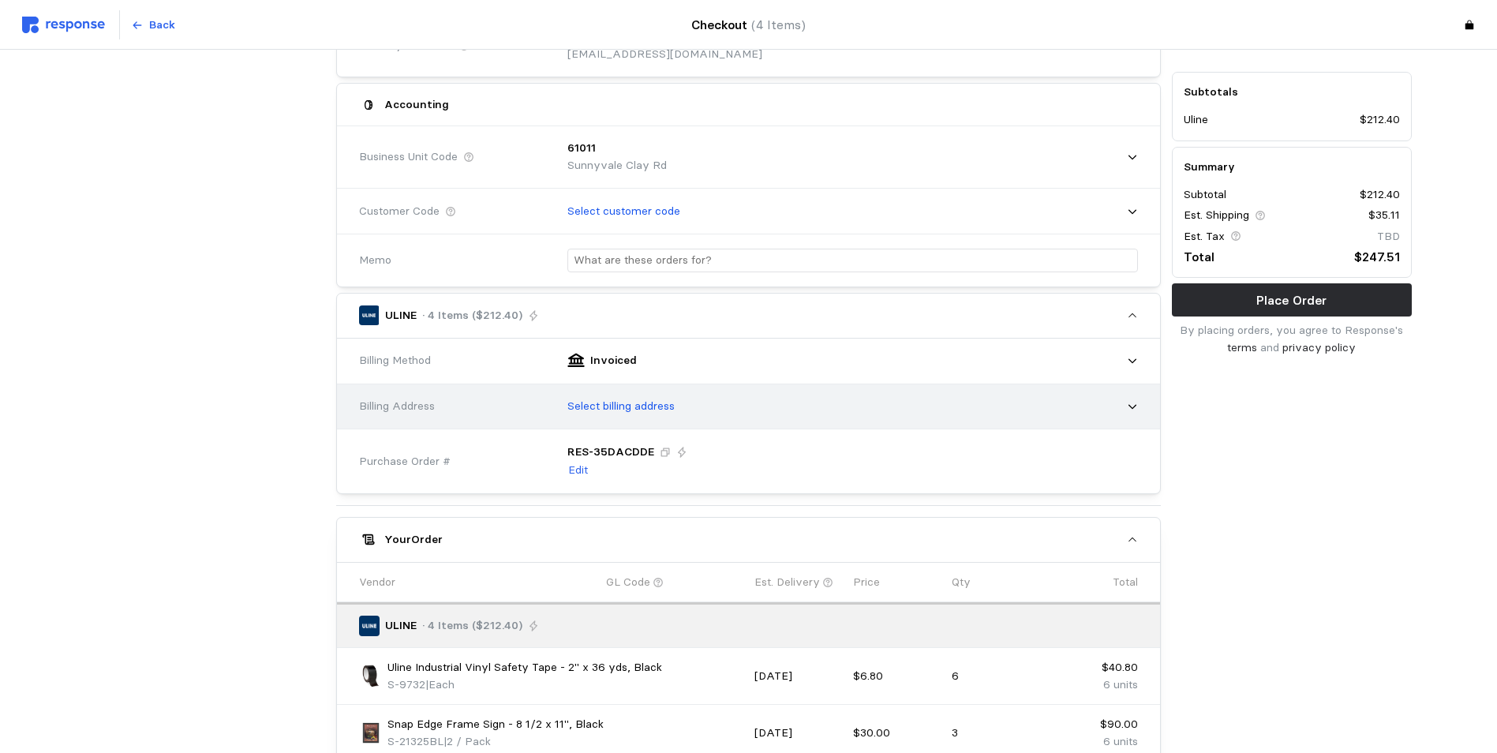
click at [1133, 404] on icon at bounding box center [1132, 406] width 11 height 11
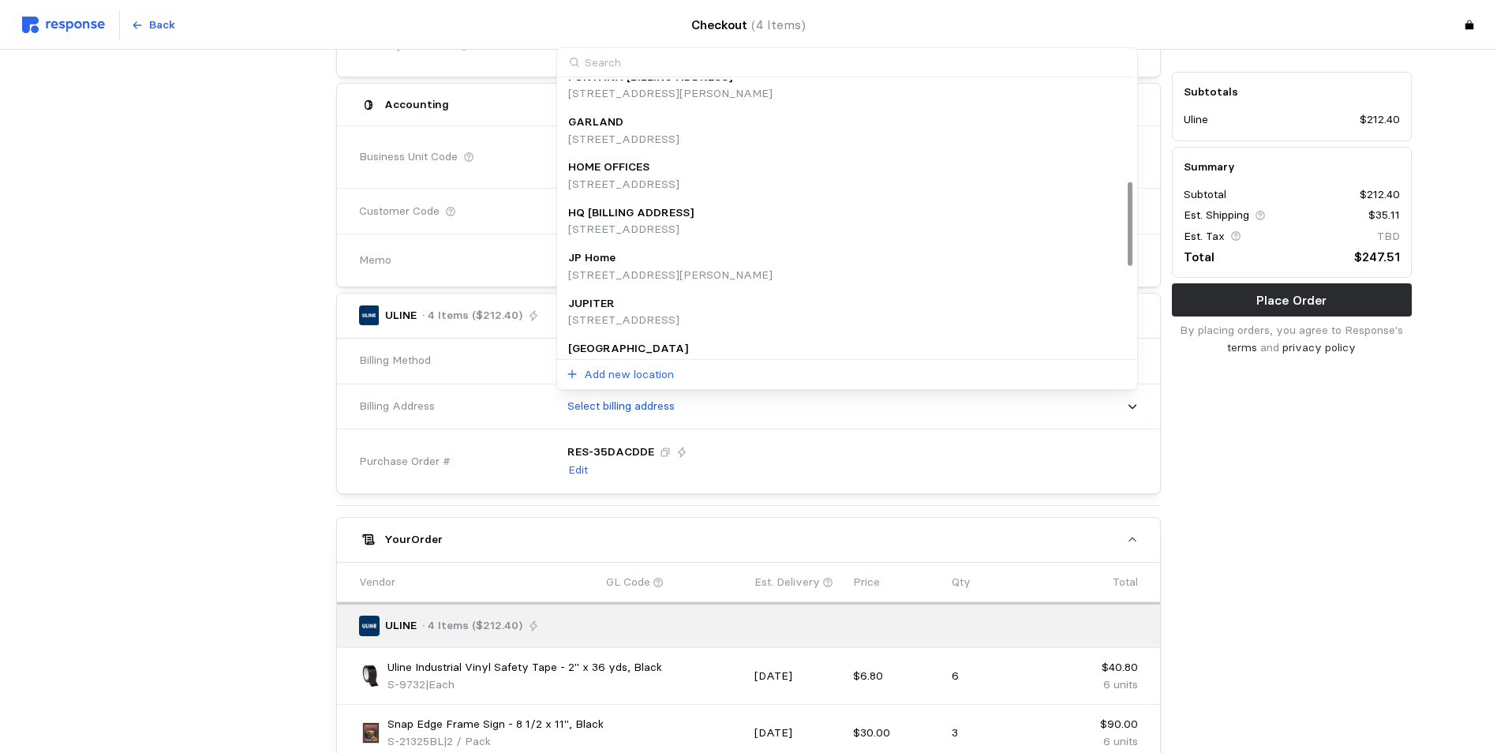
scroll to position [334, 0]
click at [652, 220] on p "1160 N Mayflower Drive, Appleton, WI, 54912, United States" at bounding box center [630, 228] width 125 height 17
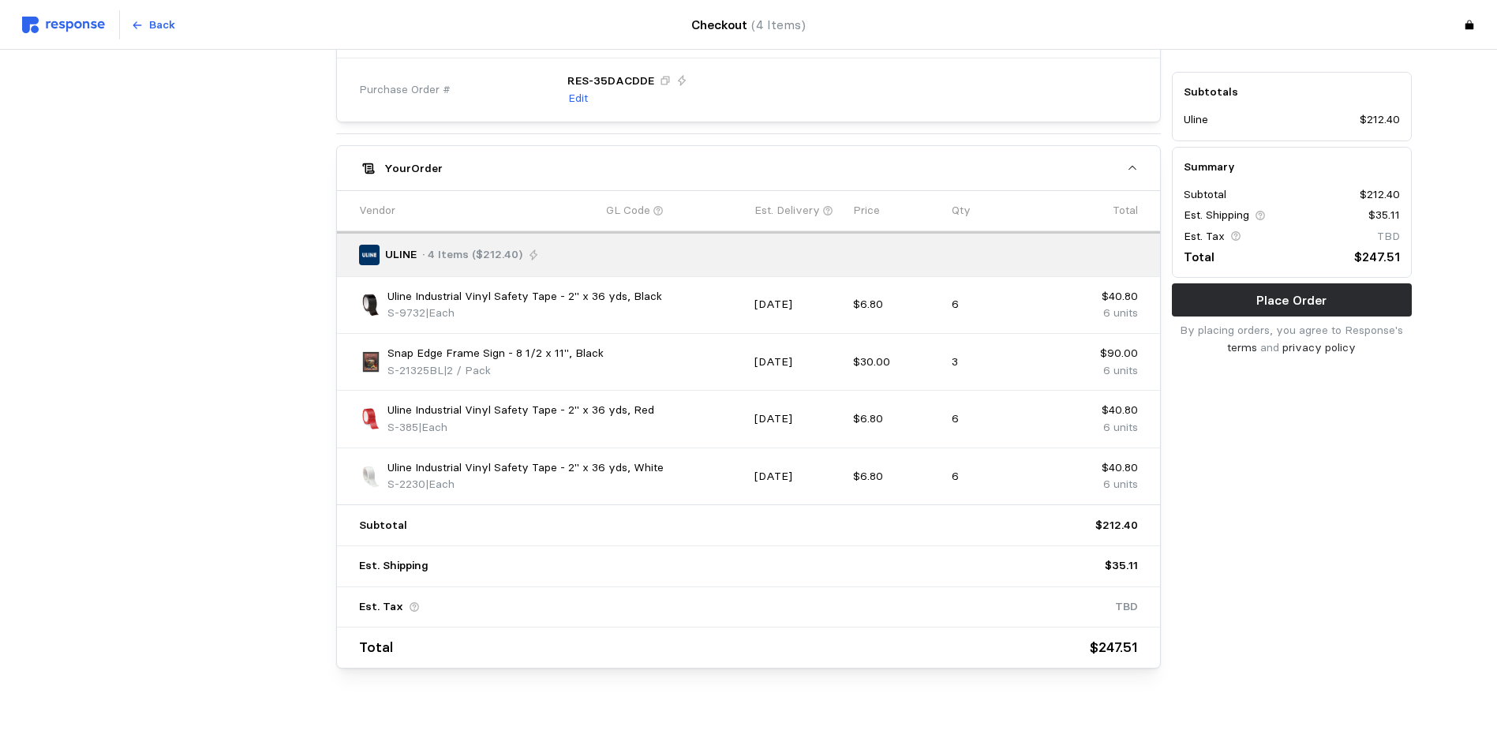
scroll to position [708, 0]
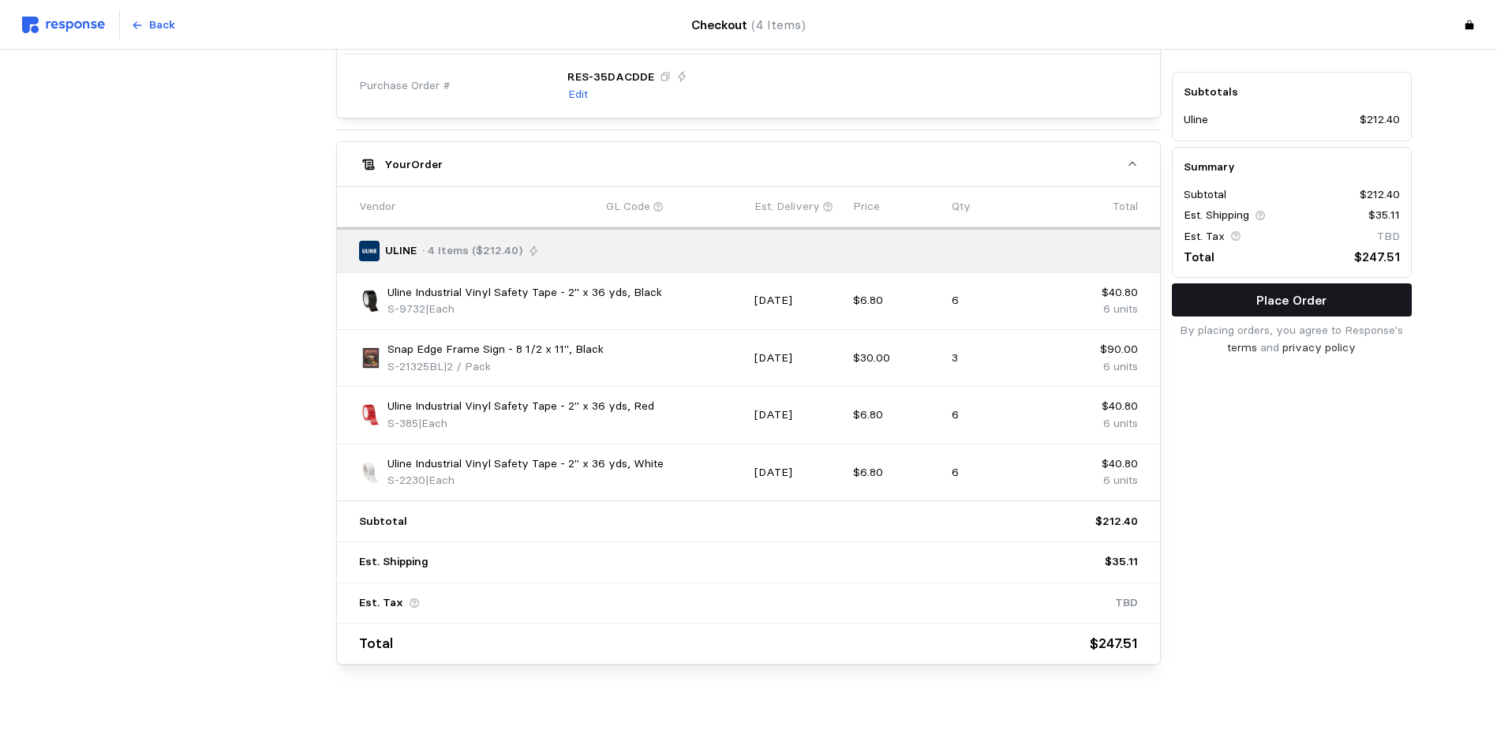
click at [1203, 295] on p "Place Order" at bounding box center [1291, 300] width 70 height 20
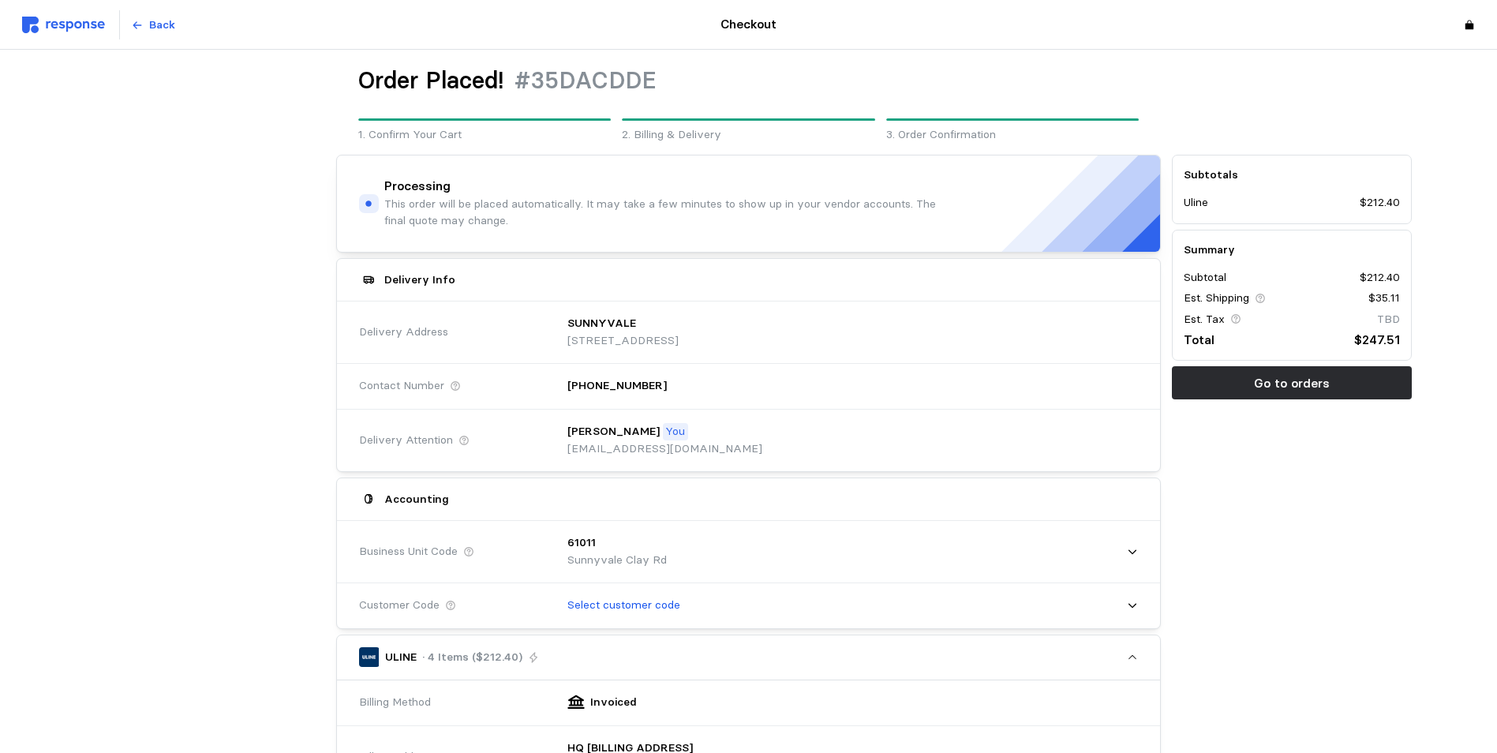
scroll to position [0, 0]
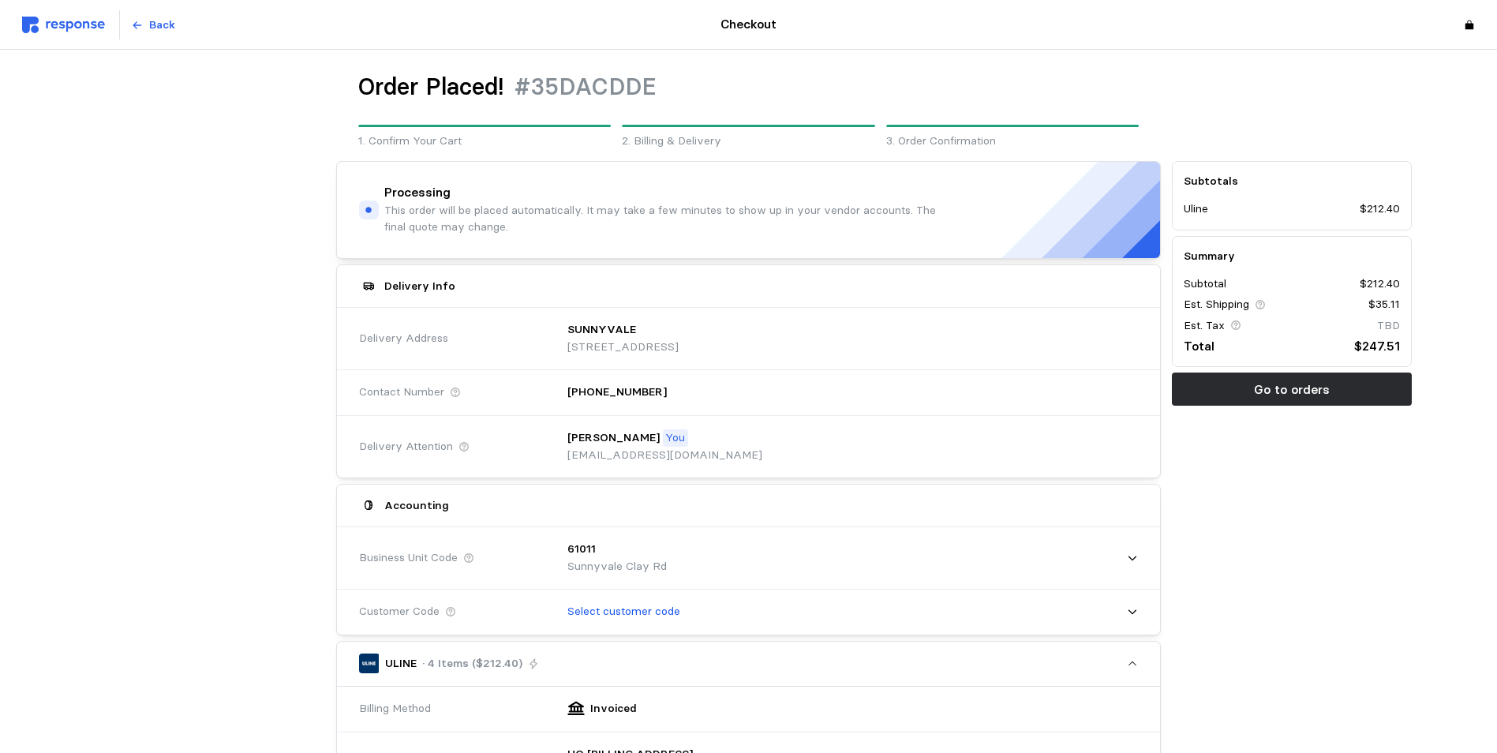
click at [56, 23] on img at bounding box center [63, 25] width 83 height 17
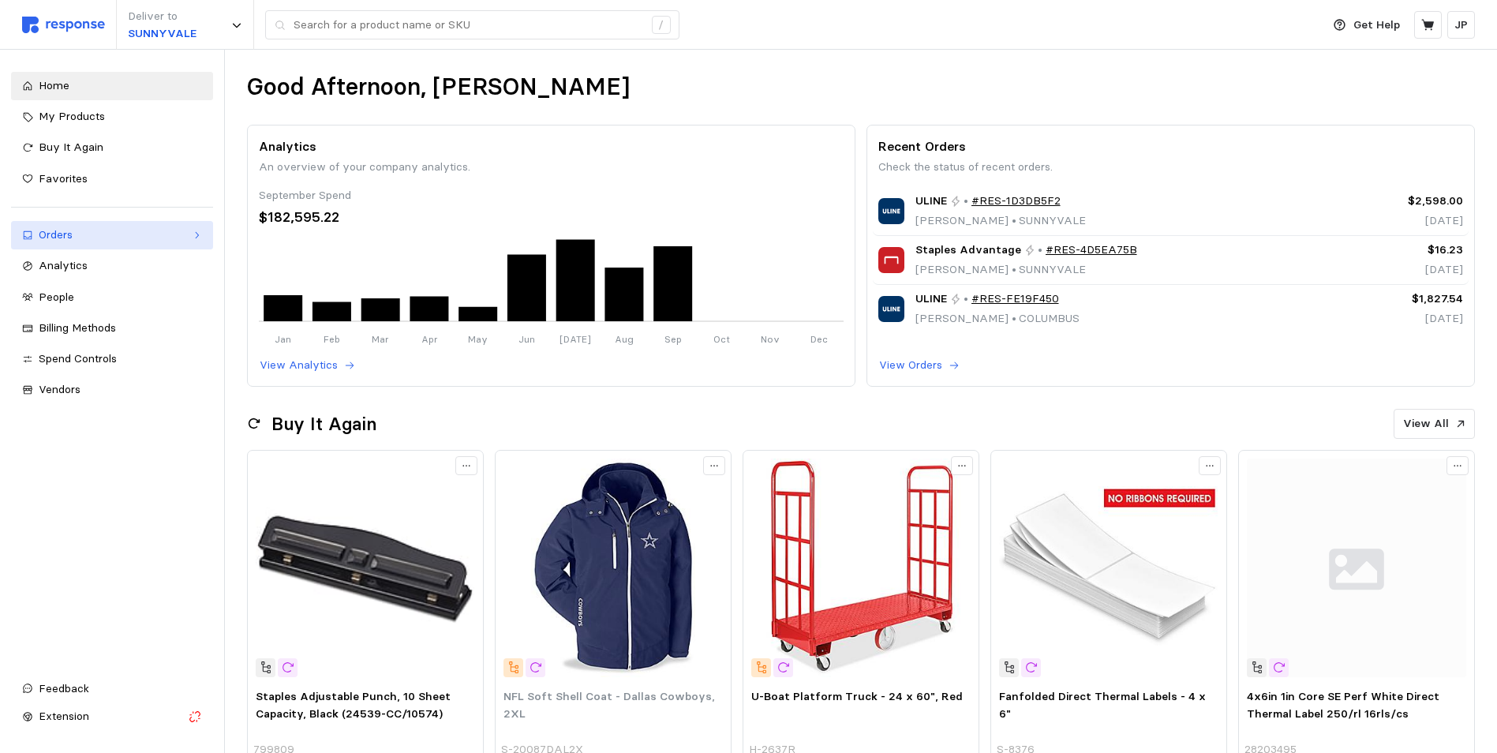
click at [84, 231] on div "Orders" at bounding box center [112, 234] width 147 height 17
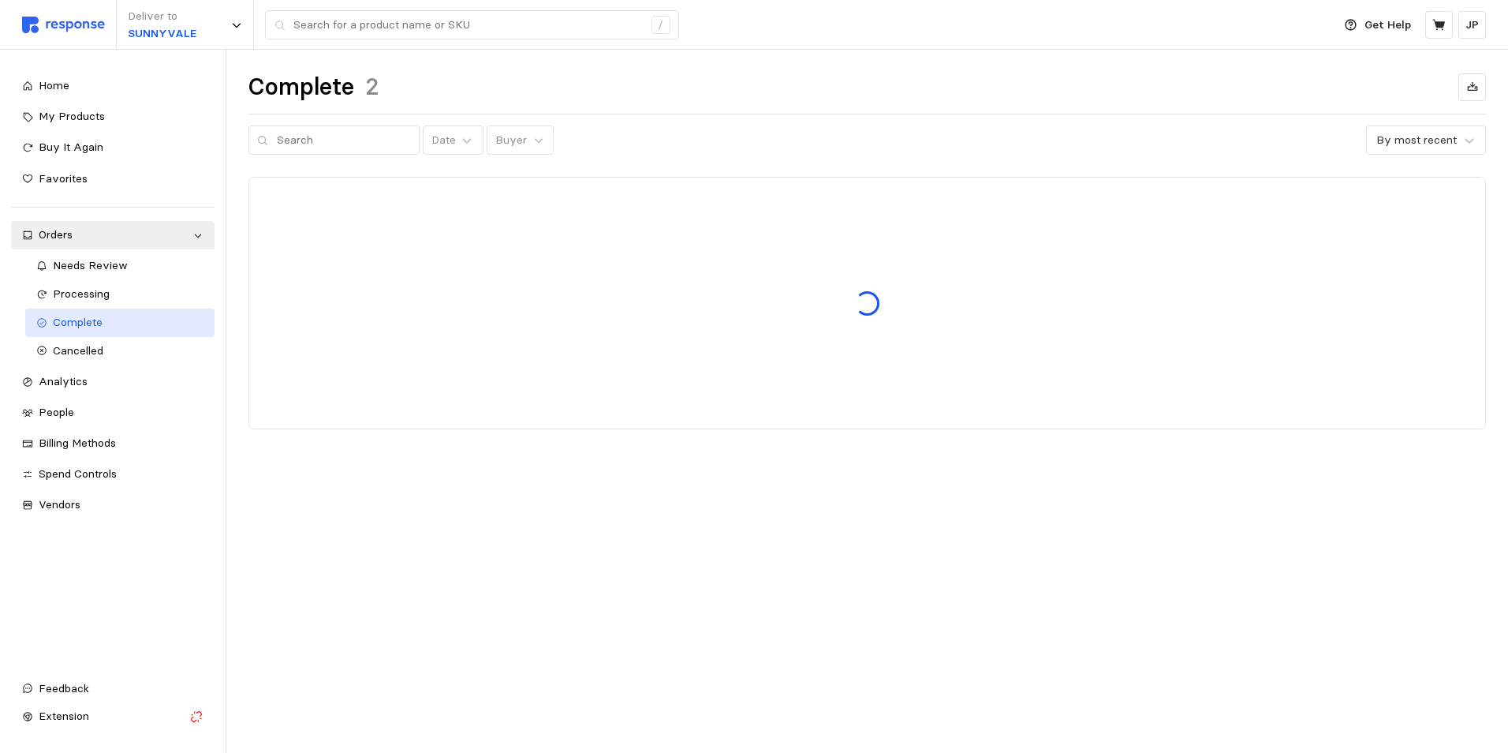
click at [78, 320] on span "Complete" at bounding box center [78, 322] width 50 height 14
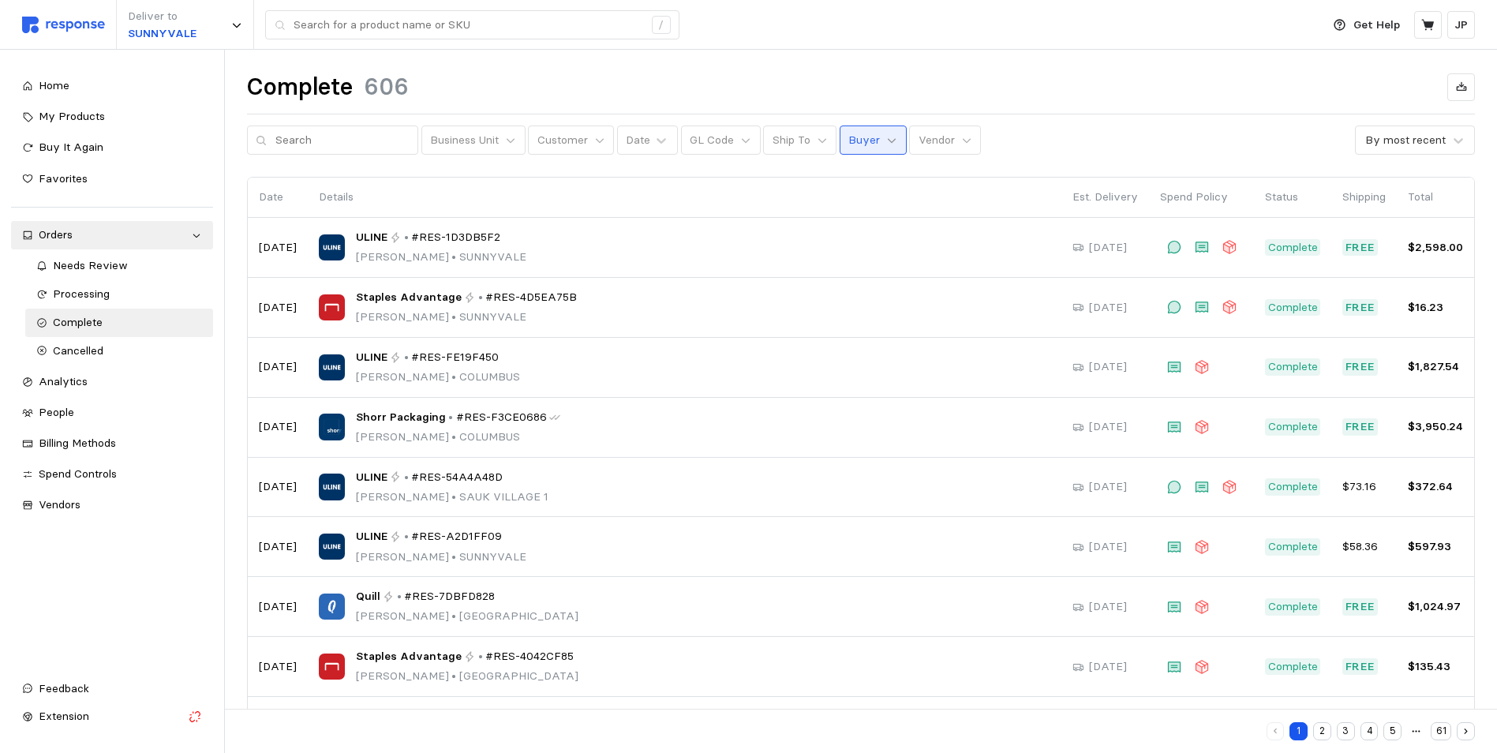
click at [886, 140] on icon at bounding box center [891, 140] width 11 height 11
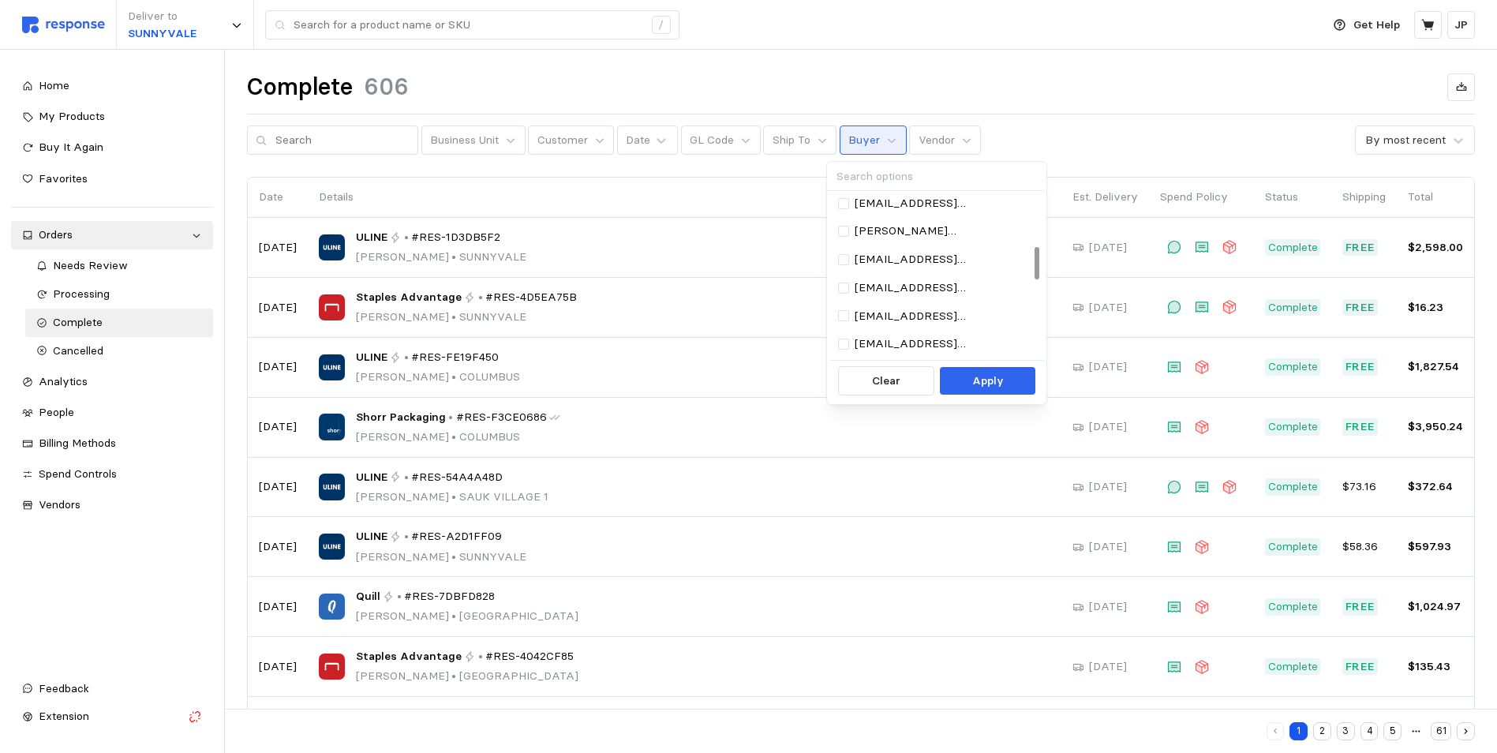
scroll to position [316, 0]
click at [891, 258] on p "prijon@wsinc.com" at bounding box center [943, 258] width 178 height 17
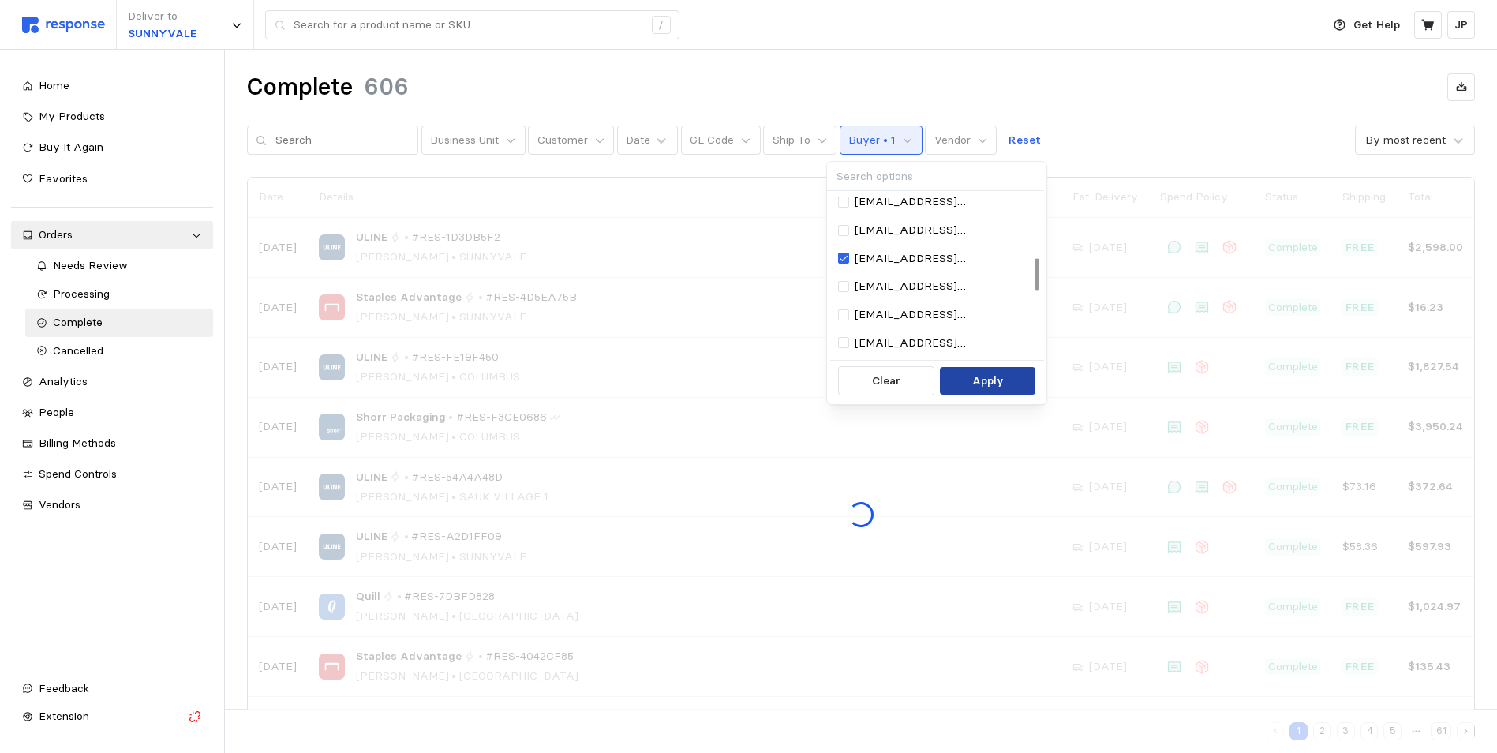
click at [981, 378] on p "Apply" at bounding box center [988, 380] width 32 height 17
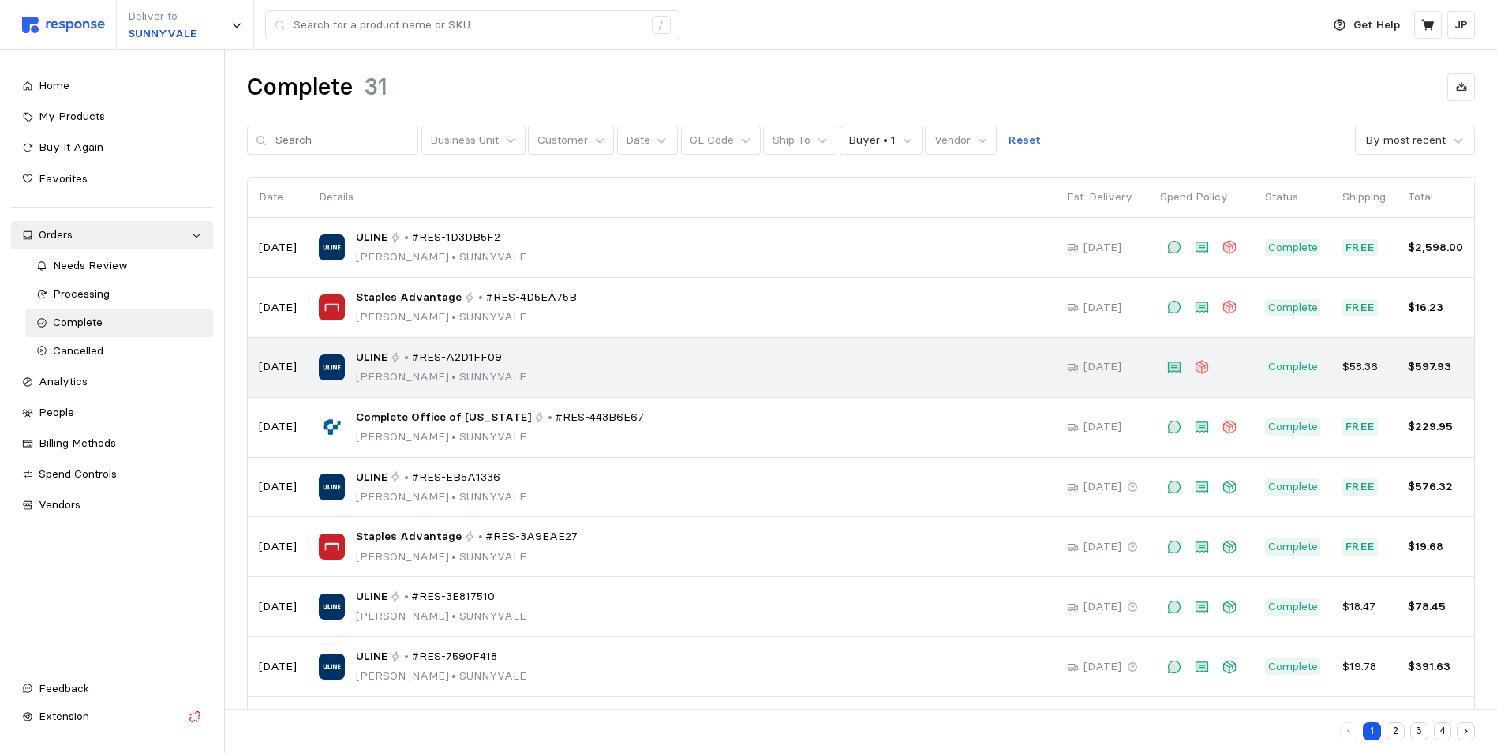
click at [443, 360] on span "#RES-A2D1FF09" at bounding box center [456, 357] width 91 height 17
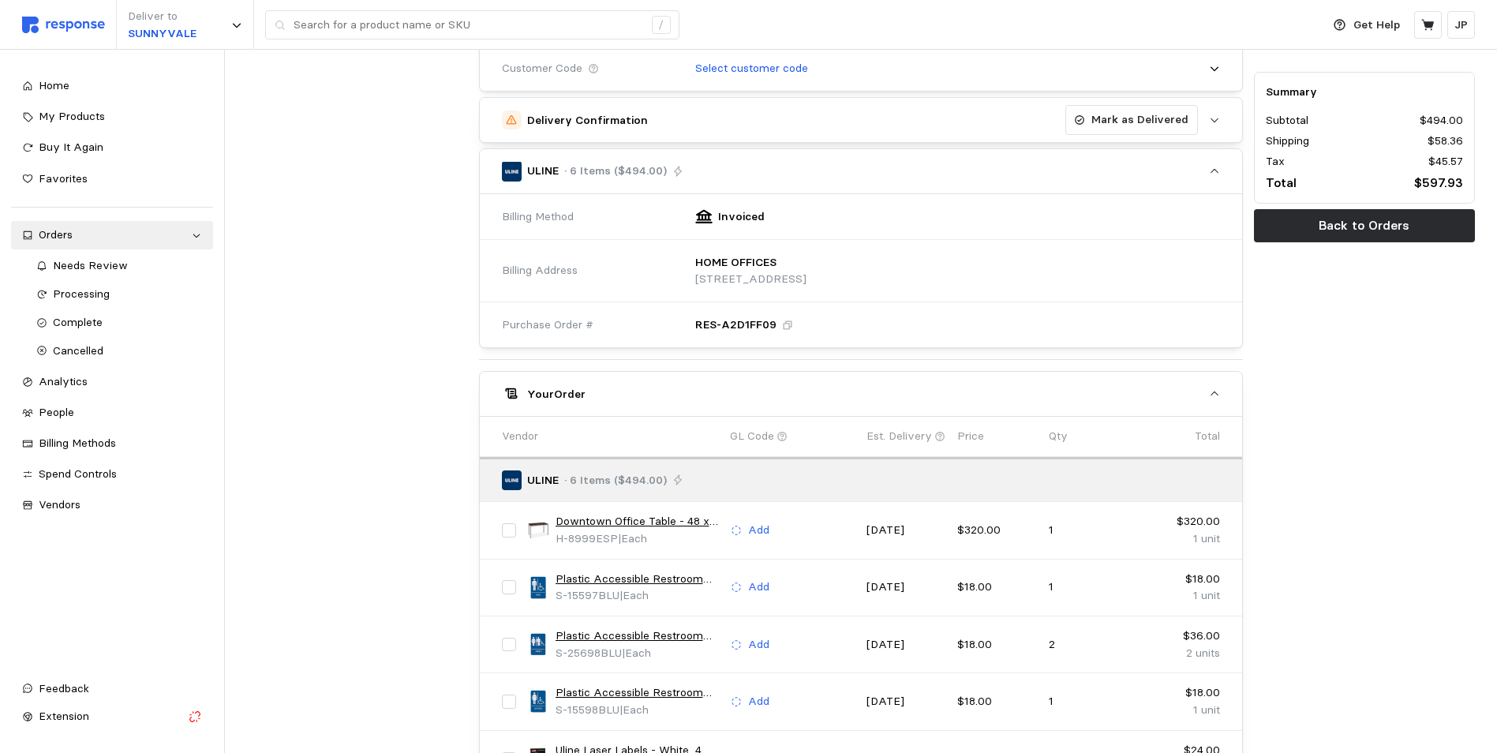
scroll to position [631, 0]
